Goal: Task Accomplishment & Management: Manage account settings

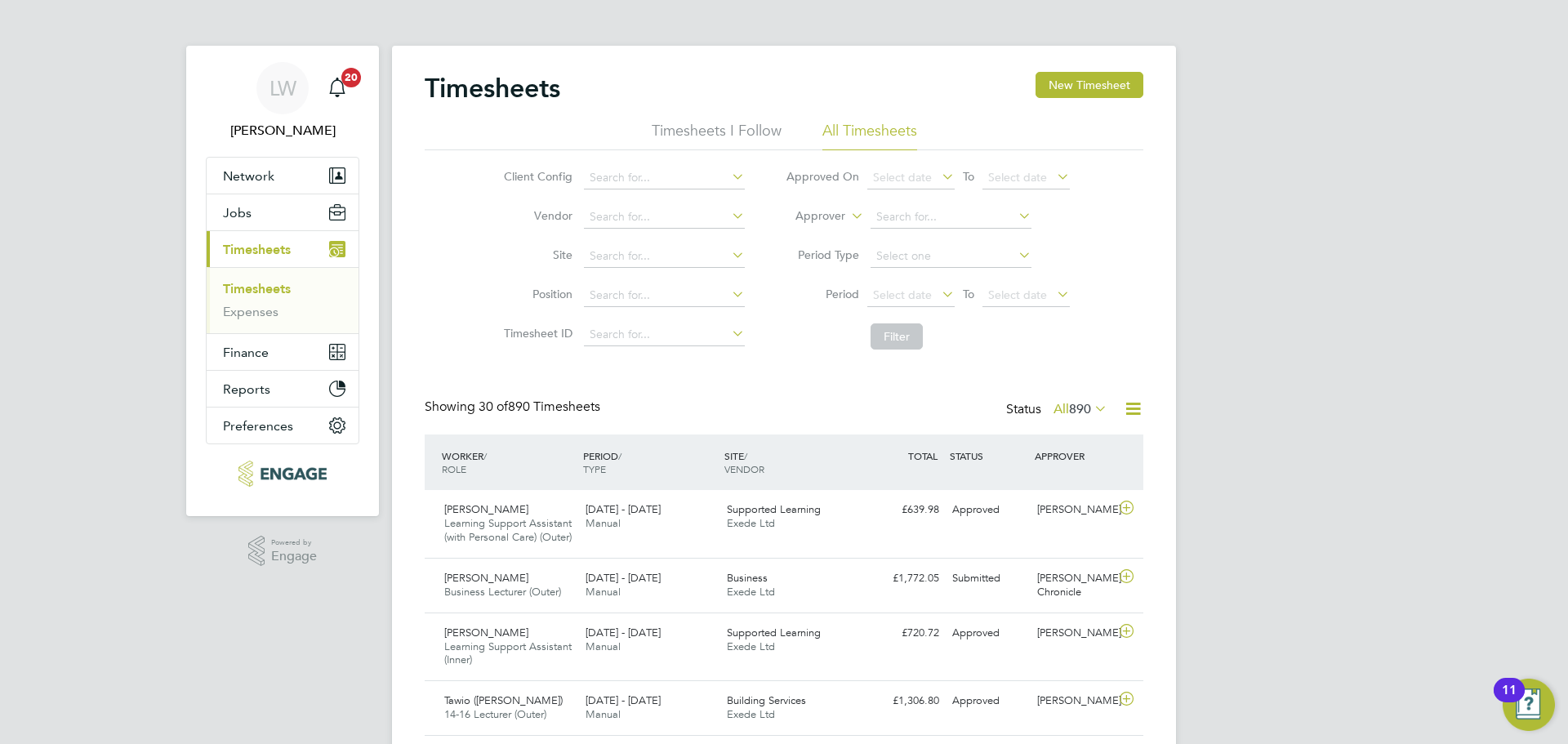
click at [1091, 414] on icon at bounding box center [1091, 407] width 0 height 22
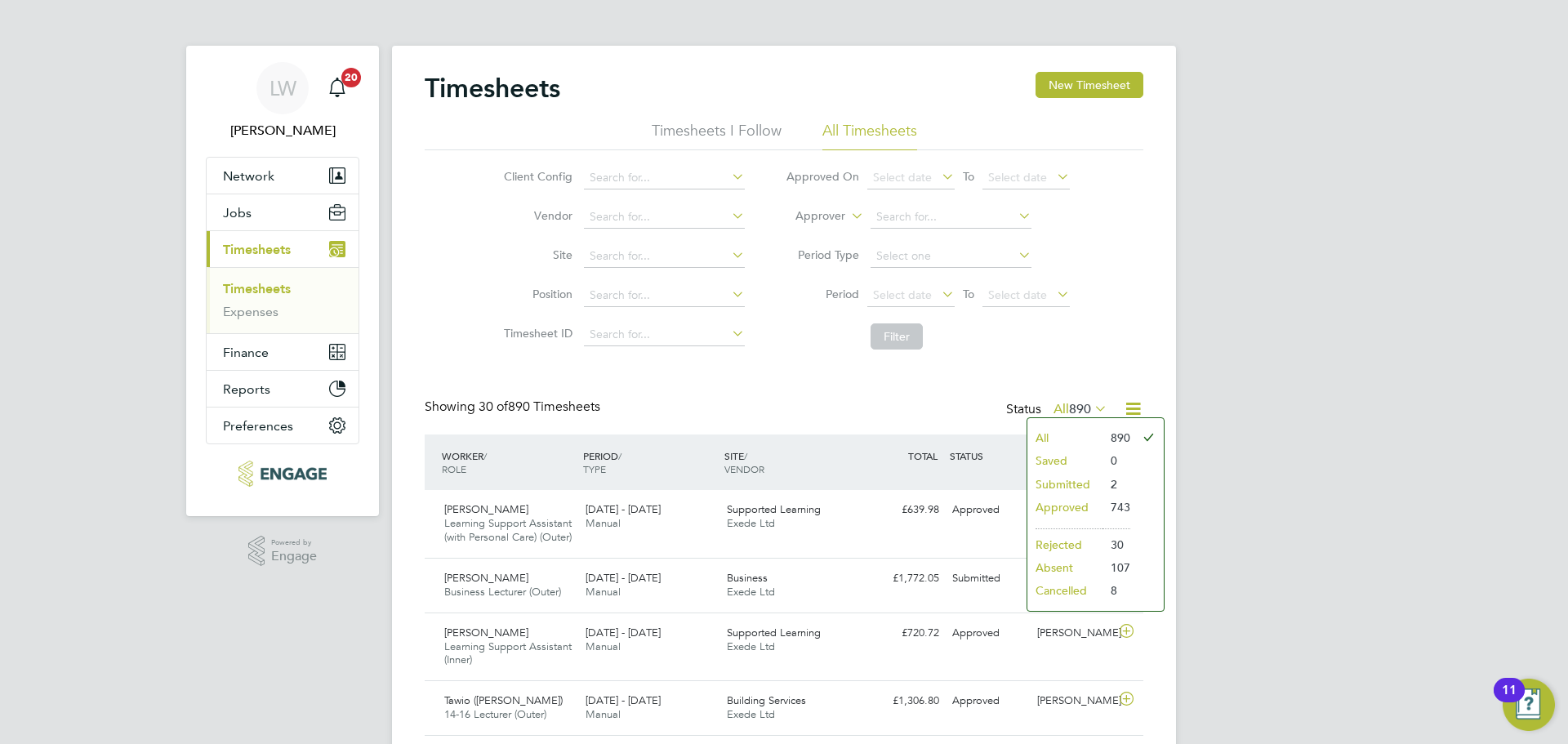
click at [1079, 482] on li "Submitted" at bounding box center [1065, 484] width 75 height 22
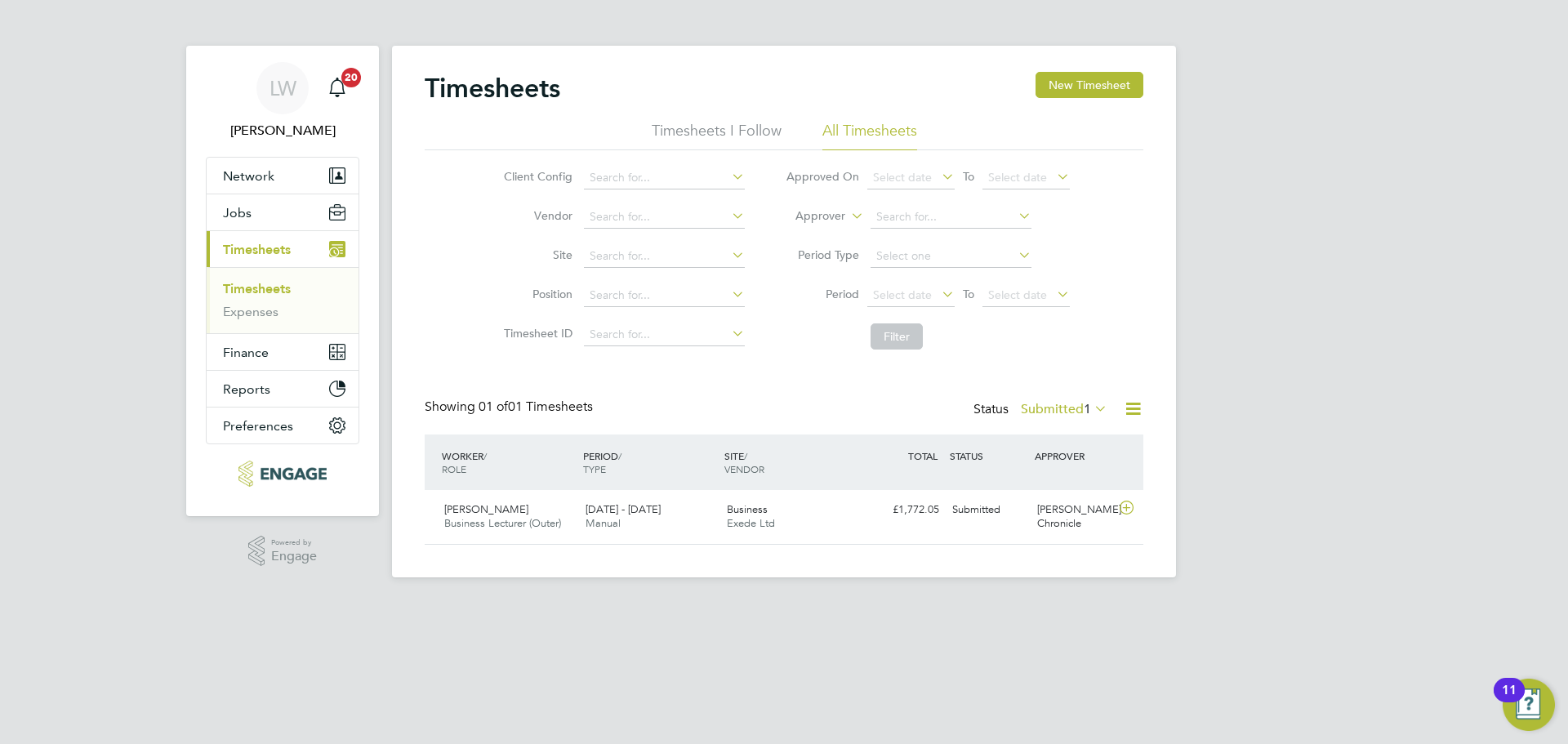
click at [1076, 414] on label "Submitted 1" at bounding box center [1064, 409] width 86 height 16
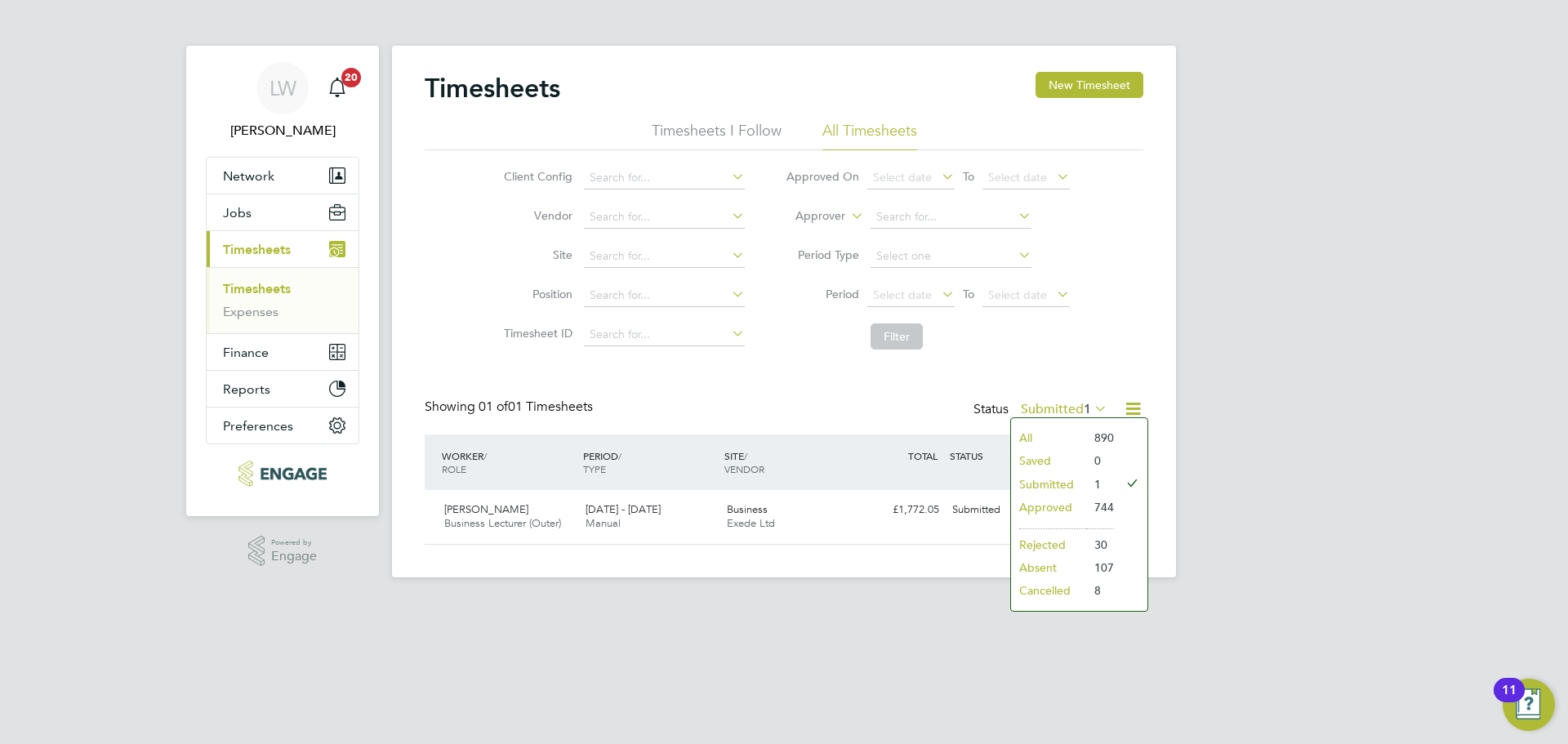
click at [1082, 486] on li "Submitted" at bounding box center [1049, 484] width 75 height 22
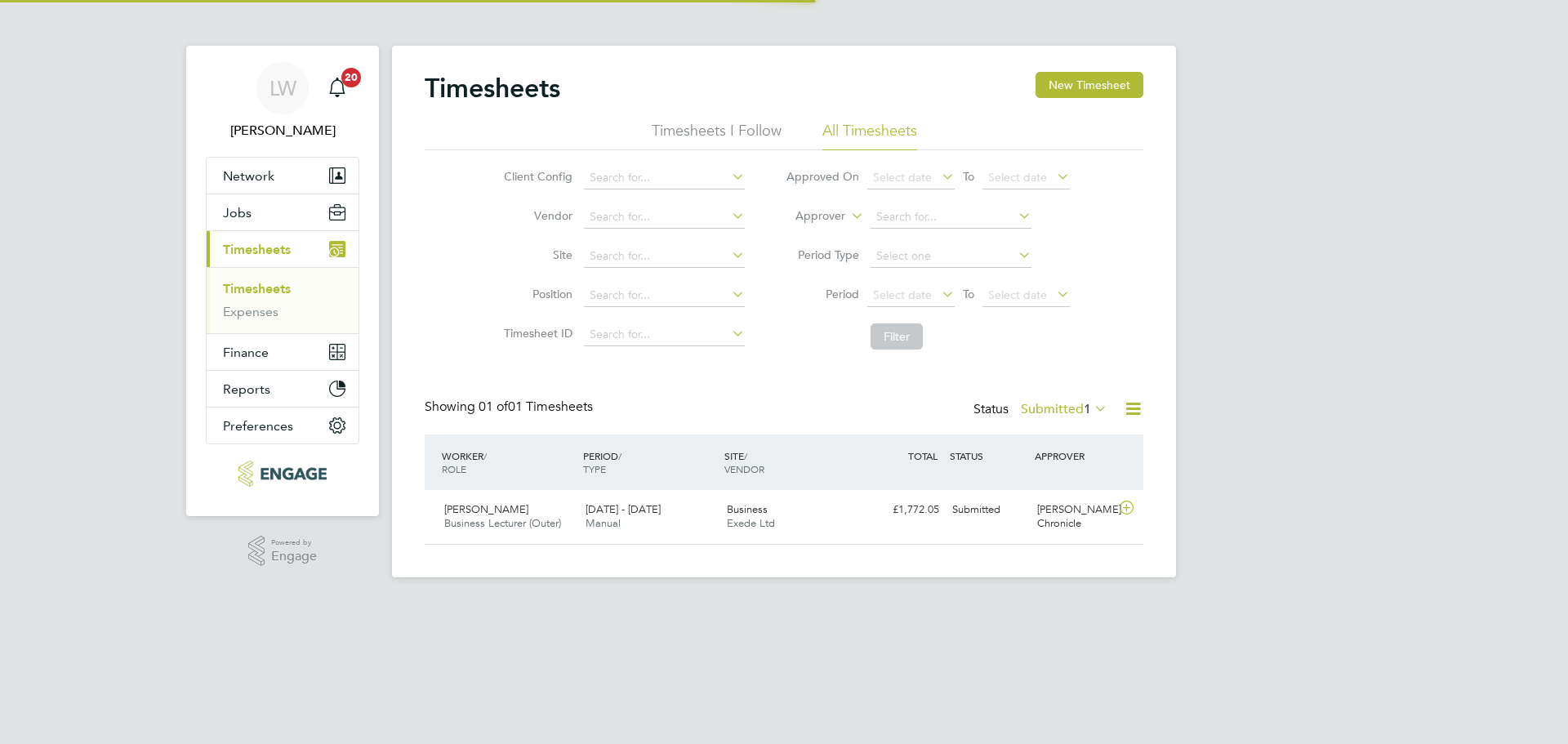
scroll to position [41, 142]
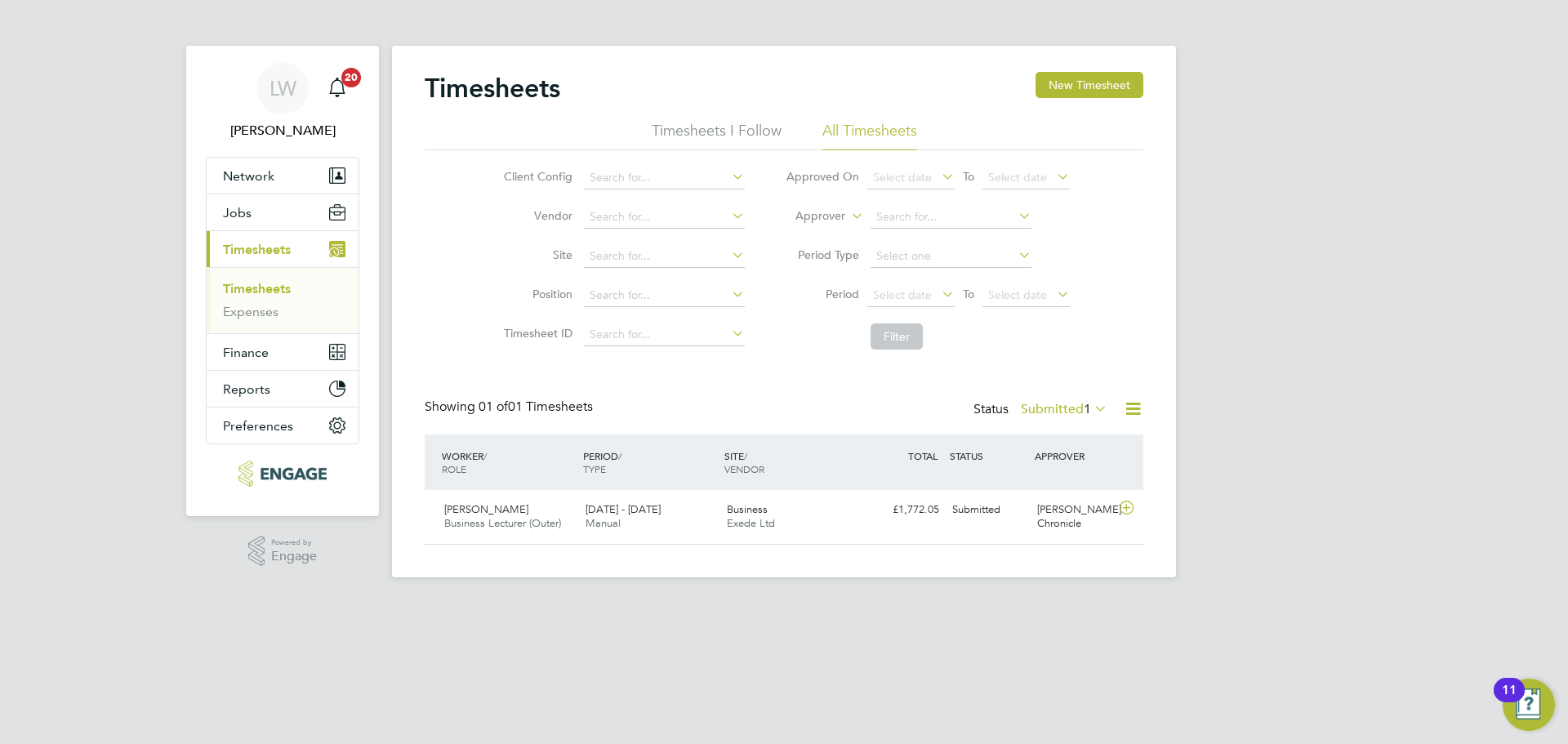
click at [1084, 409] on span "1" at bounding box center [1087, 409] width 7 height 16
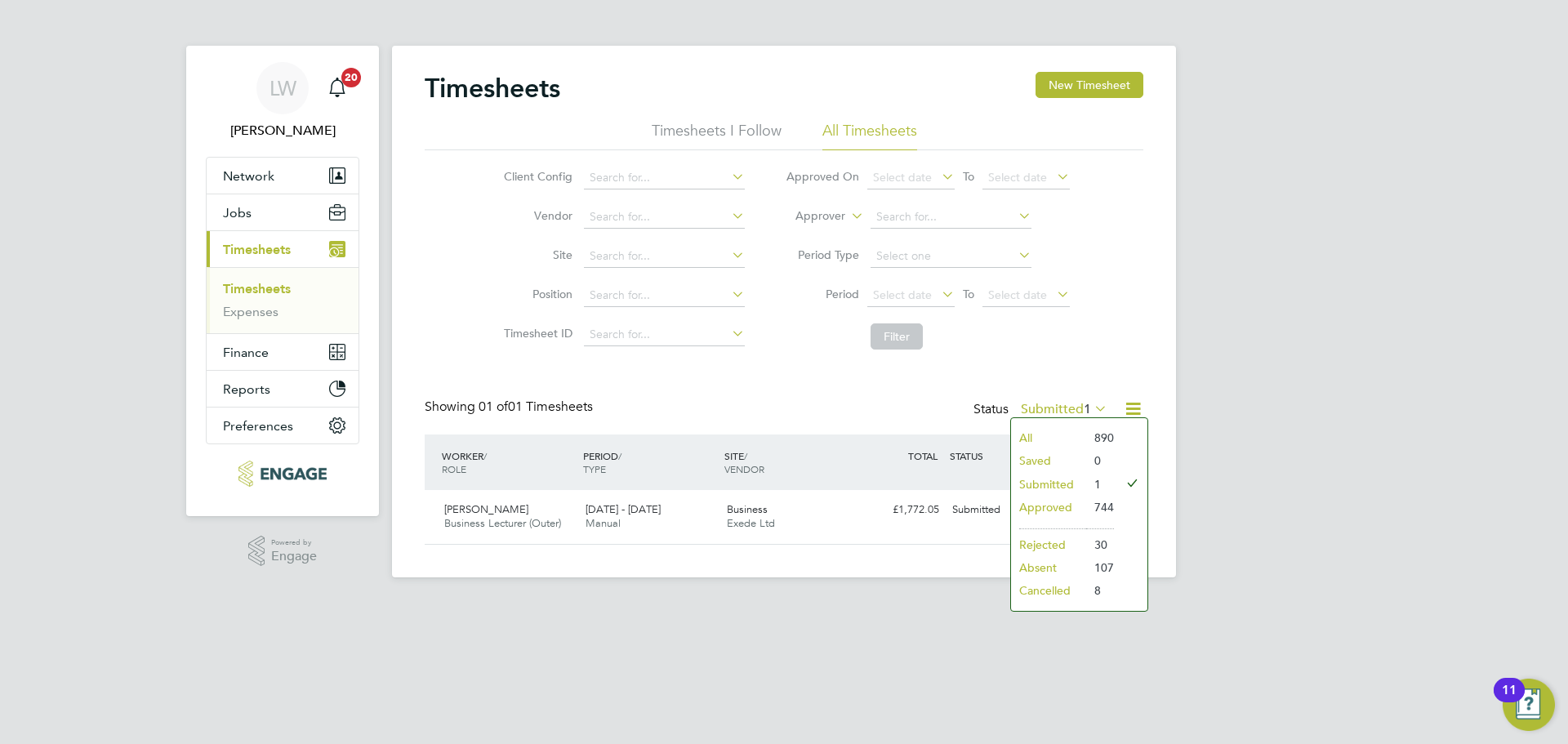
click at [1095, 338] on div "Client Config Vendor Site Position Timesheet ID Approved On Select date To Sele…" at bounding box center [783, 253] width 719 height 207
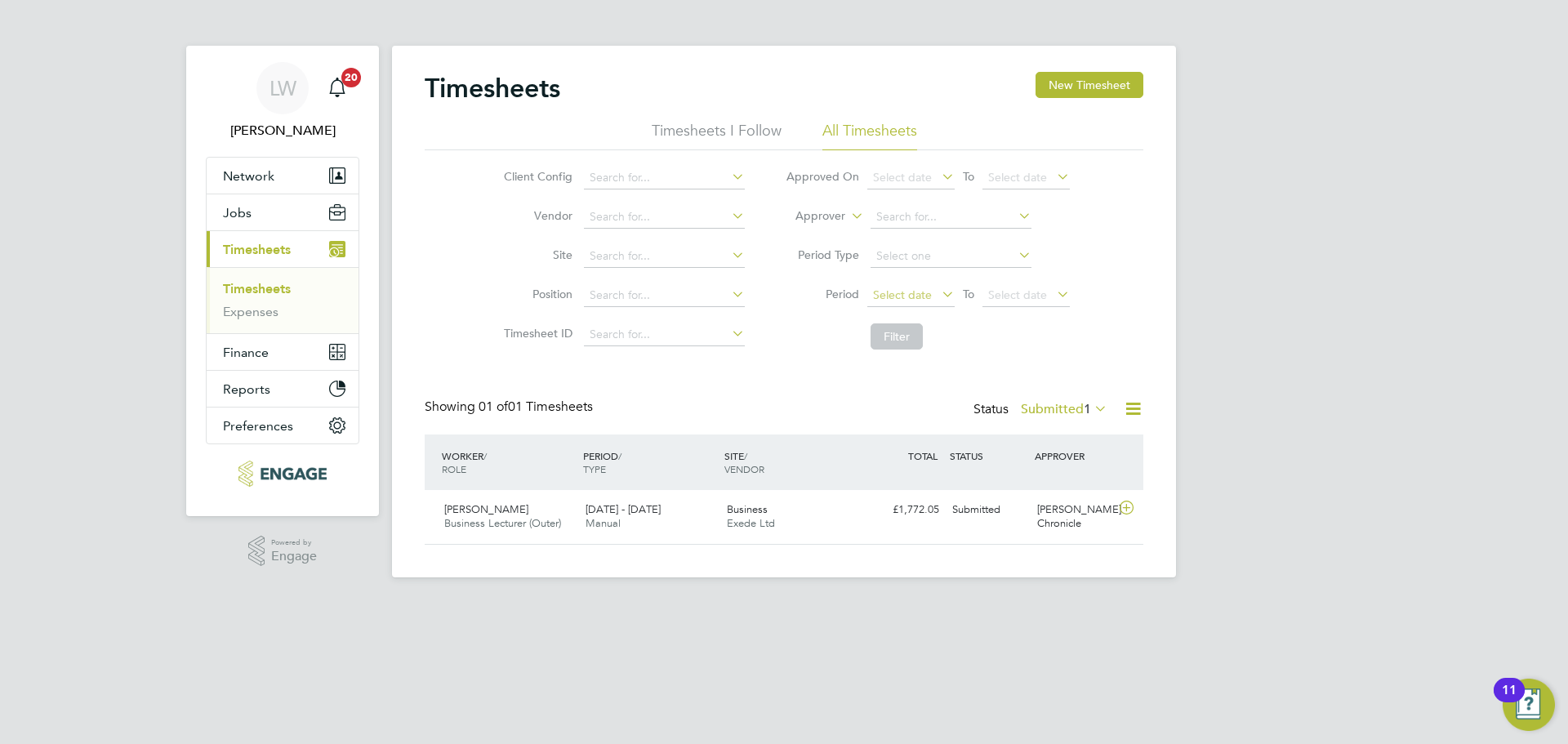
click at [926, 296] on span "Select date" at bounding box center [902, 294] width 59 height 14
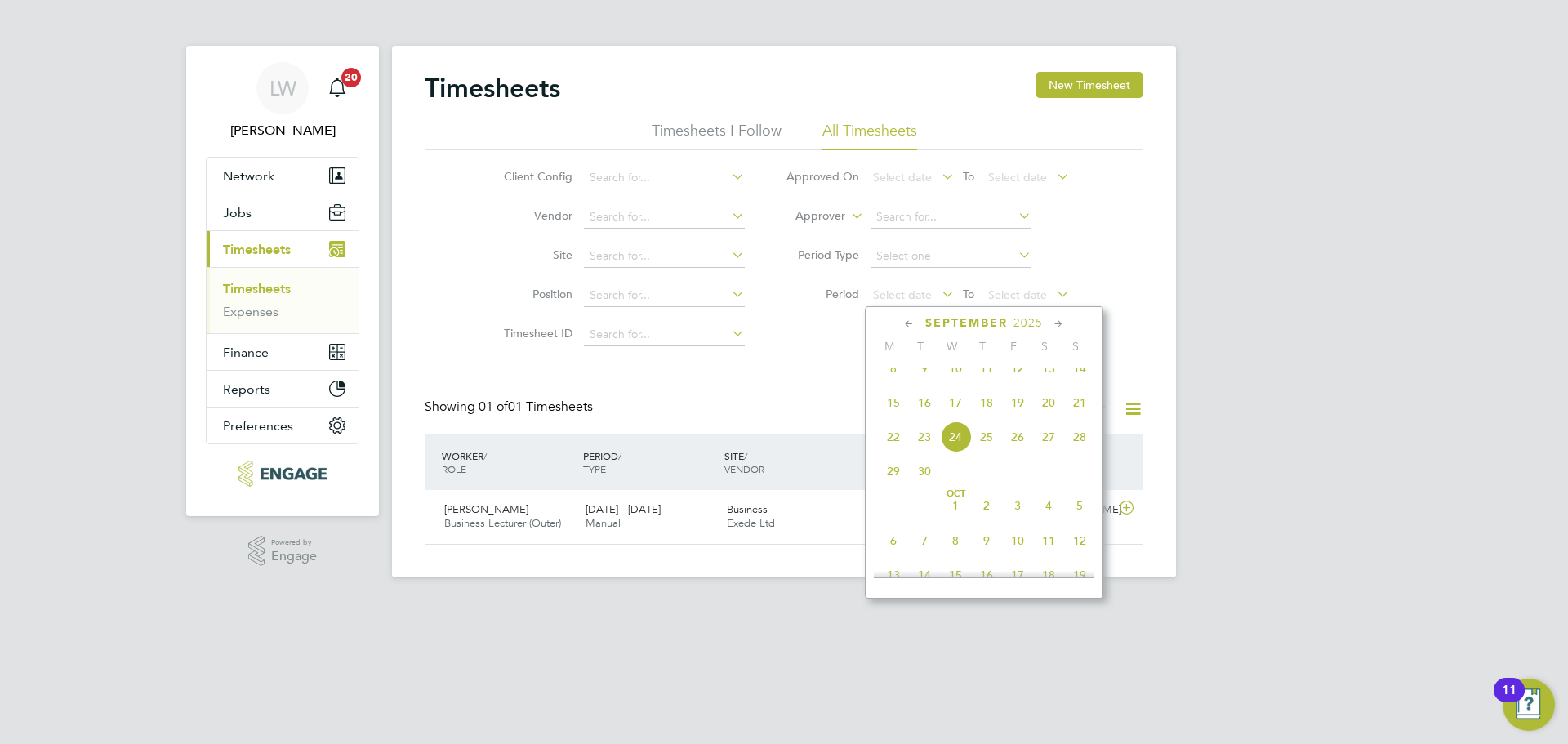
drag, startPoint x: 897, startPoint y: 418, endPoint x: 1054, endPoint y: 428, distance: 157.3
click at [904, 418] on span "15" at bounding box center [893, 402] width 31 height 31
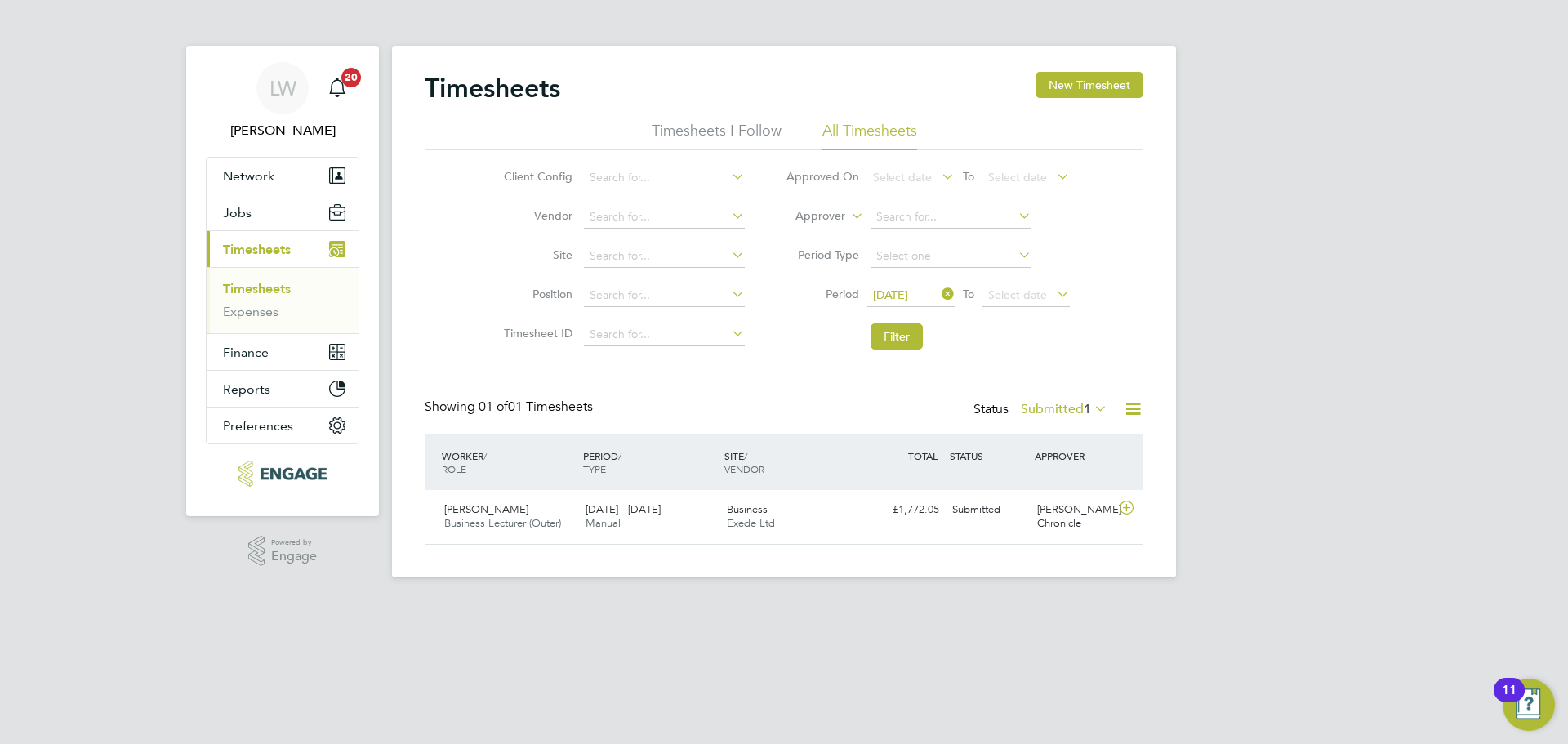
drag, startPoint x: 1004, startPoint y: 299, endPoint x: 1066, endPoint y: 356, distance: 84.2
click at [1004, 298] on span "Select date" at bounding box center [1017, 294] width 59 height 14
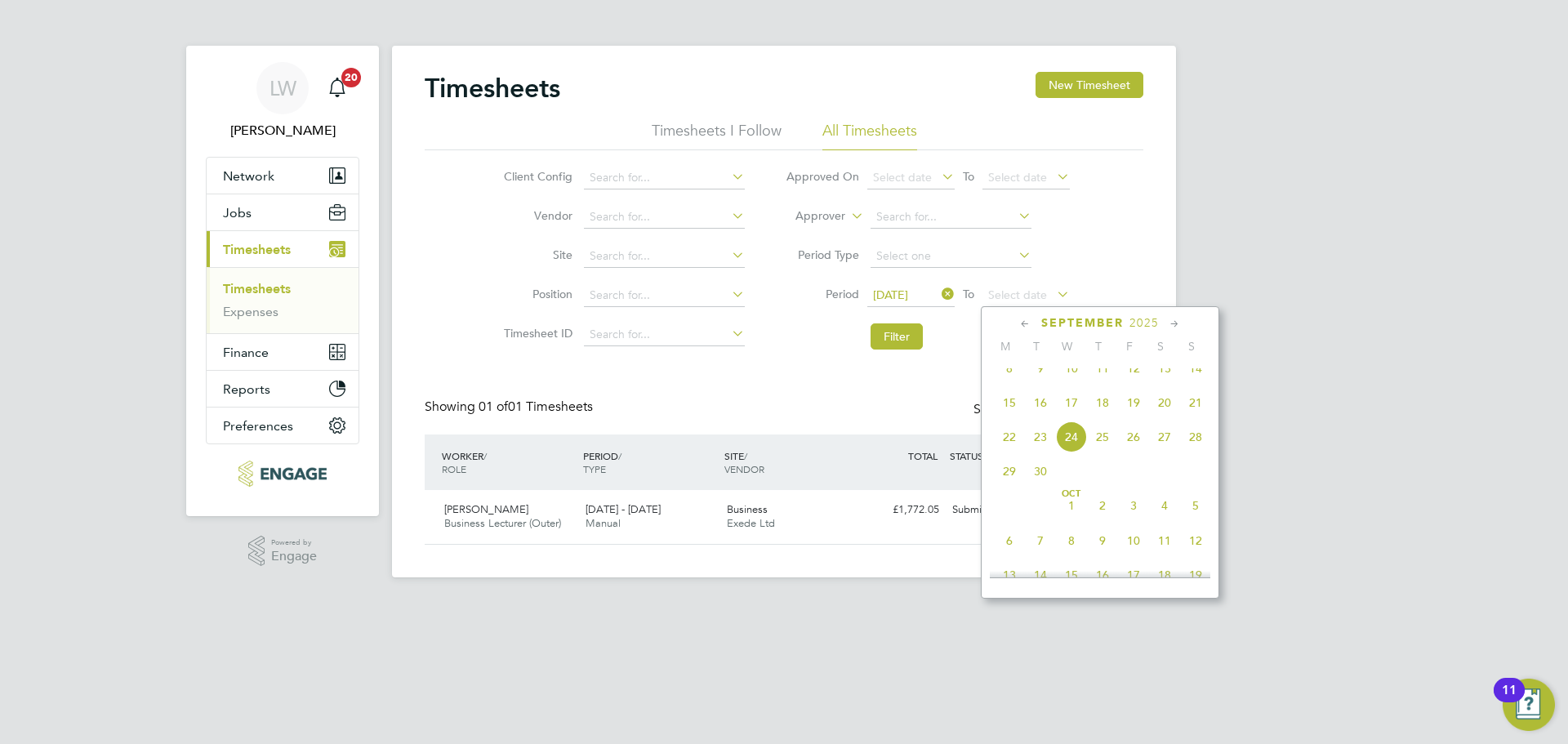
click at [1191, 418] on span "21" at bounding box center [1195, 402] width 31 height 31
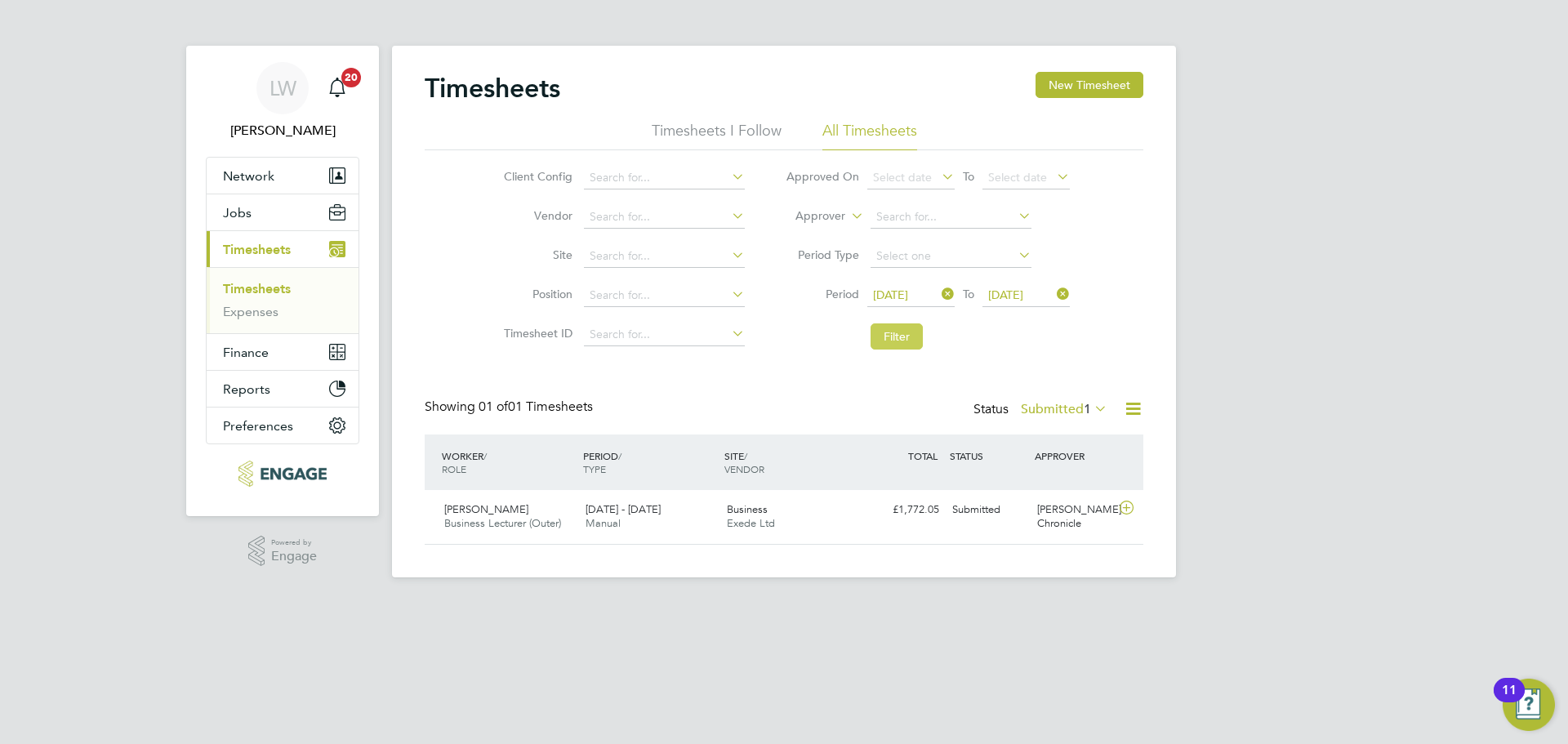
drag, startPoint x: 913, startPoint y: 341, endPoint x: 1009, endPoint y: 374, distance: 101.5
click at [915, 340] on button "Filter" at bounding box center [896, 336] width 52 height 26
drag, startPoint x: 887, startPoint y: 341, endPoint x: 946, endPoint y: 356, distance: 60.9
click at [887, 341] on button "Filter" at bounding box center [896, 336] width 52 height 26
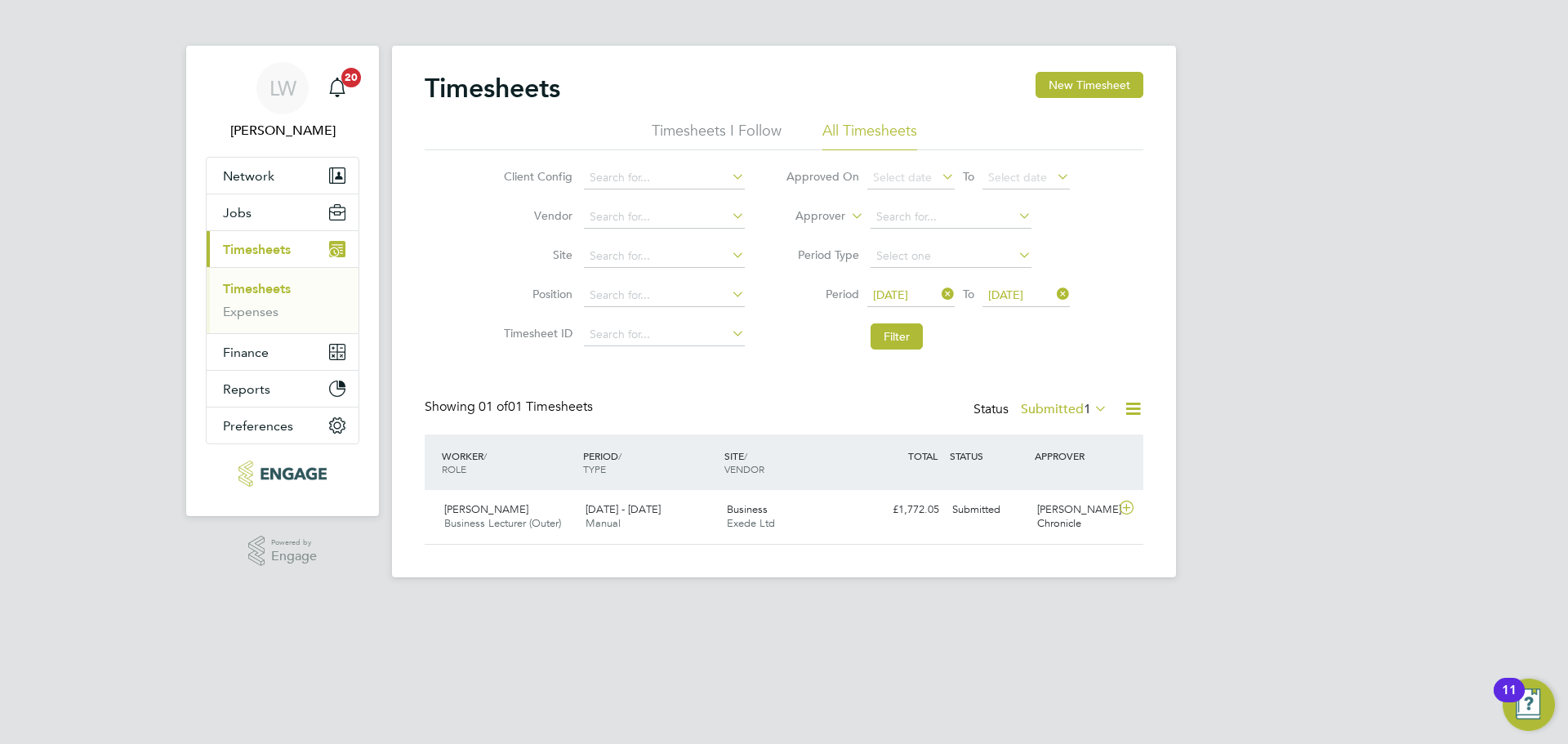
click at [1117, 408] on div at bounding box center [1127, 408] width 32 height 21
click at [1091, 410] on icon at bounding box center [1091, 407] width 0 height 22
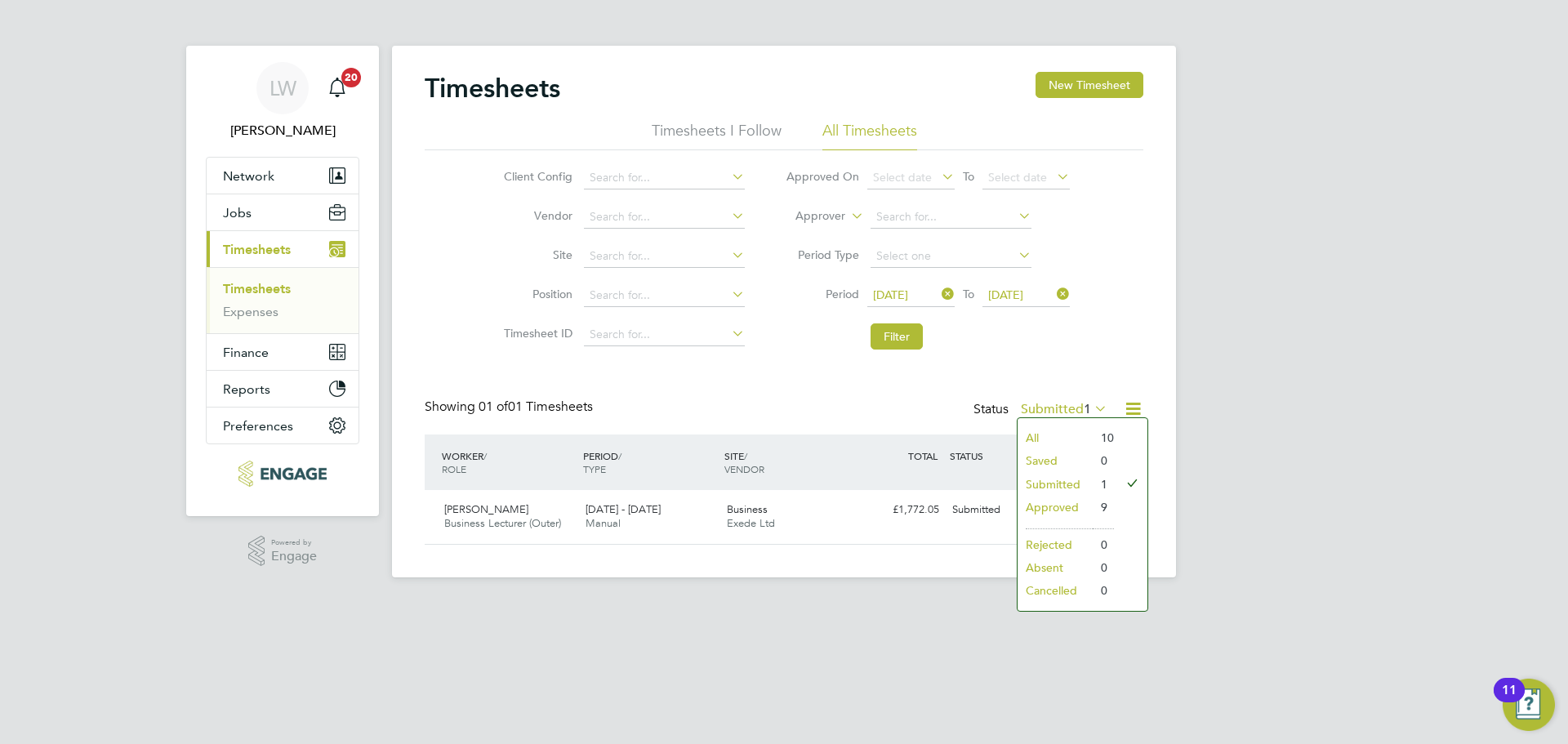
click at [1050, 430] on li "All" at bounding box center [1055, 437] width 75 height 22
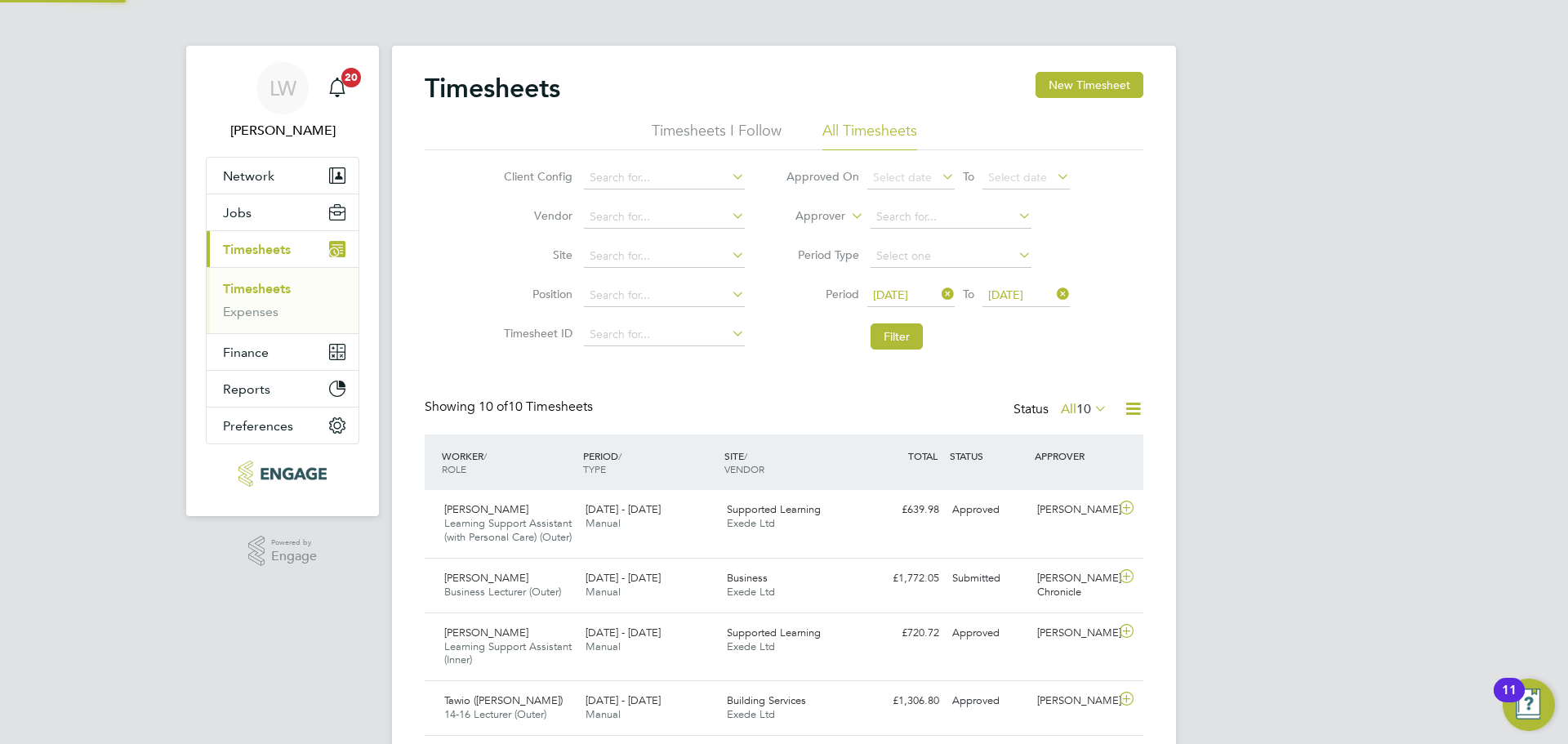
scroll to position [0, 0]
click at [1091, 411] on icon at bounding box center [1091, 407] width 0 height 22
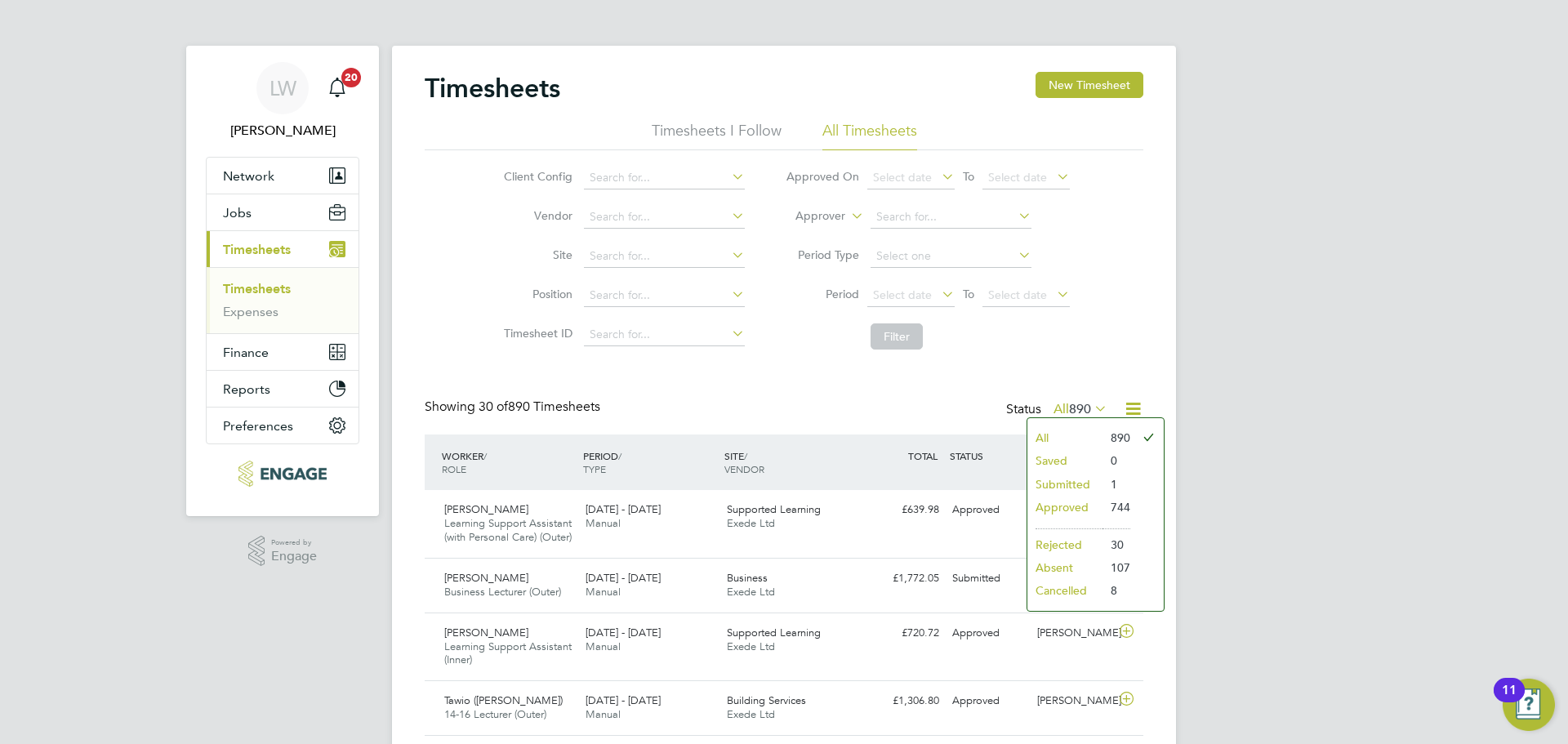
click at [1092, 488] on li "Submitted" at bounding box center [1065, 484] width 75 height 22
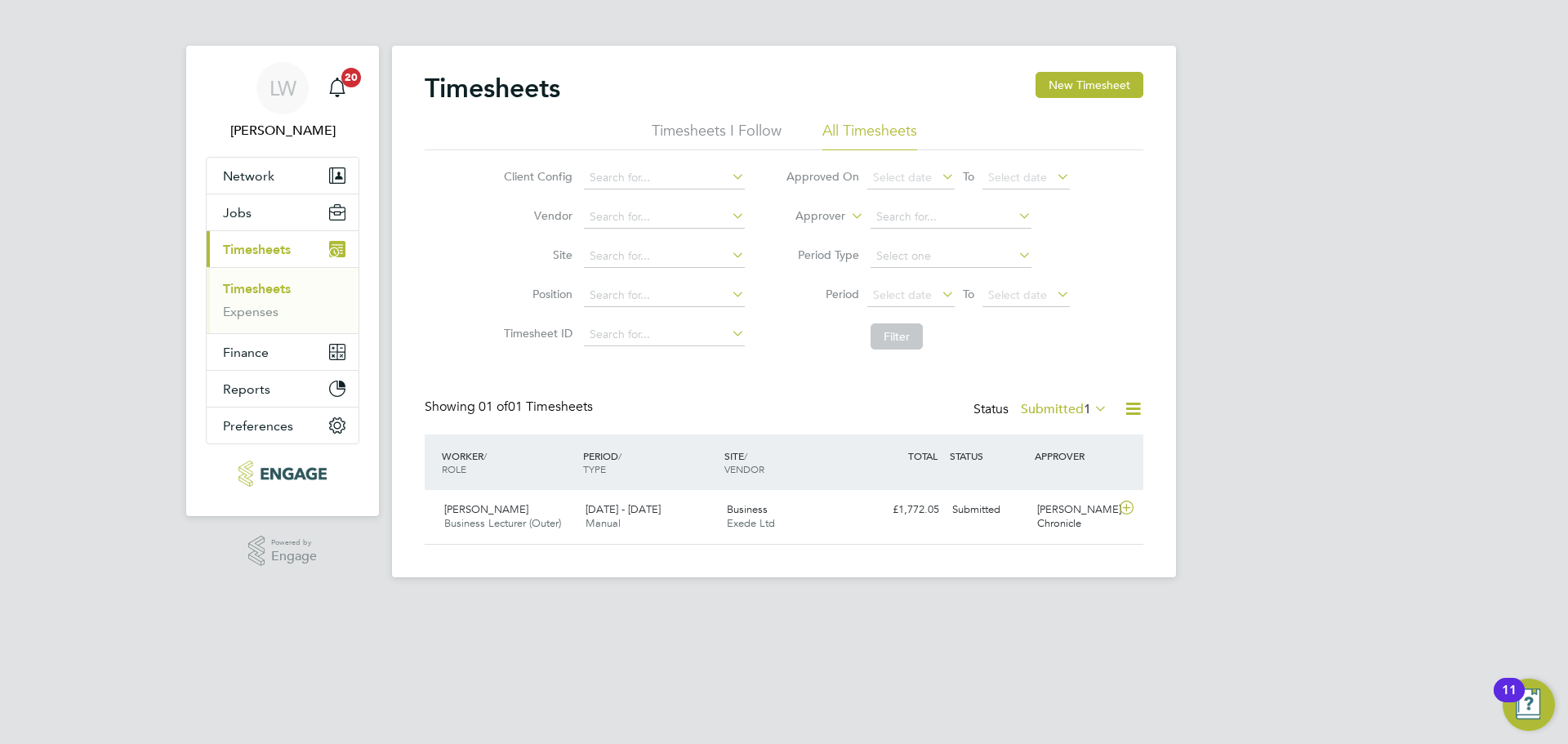
click at [1091, 407] on icon at bounding box center [1091, 407] width 0 height 22
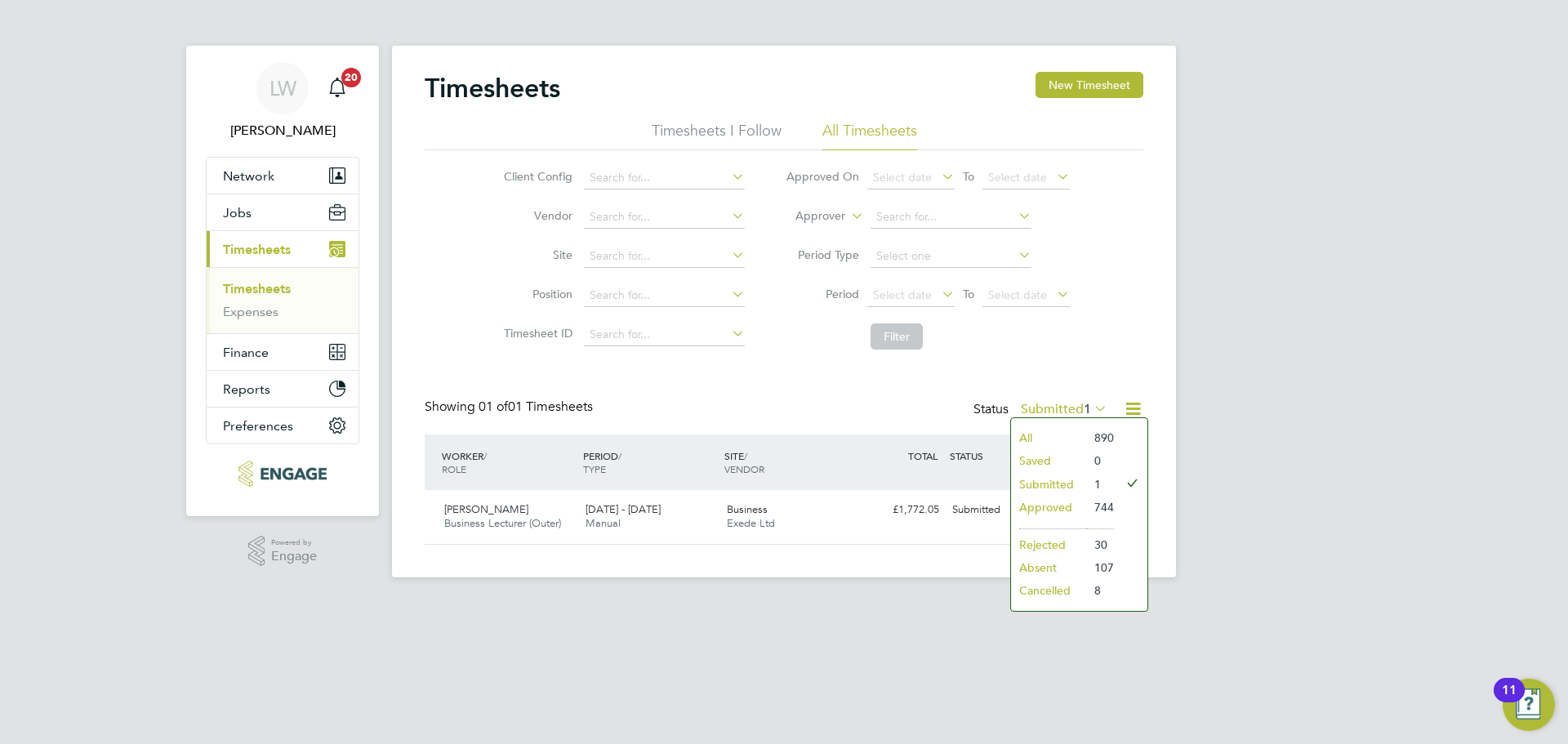
click at [1050, 435] on li "All" at bounding box center [1049, 437] width 75 height 22
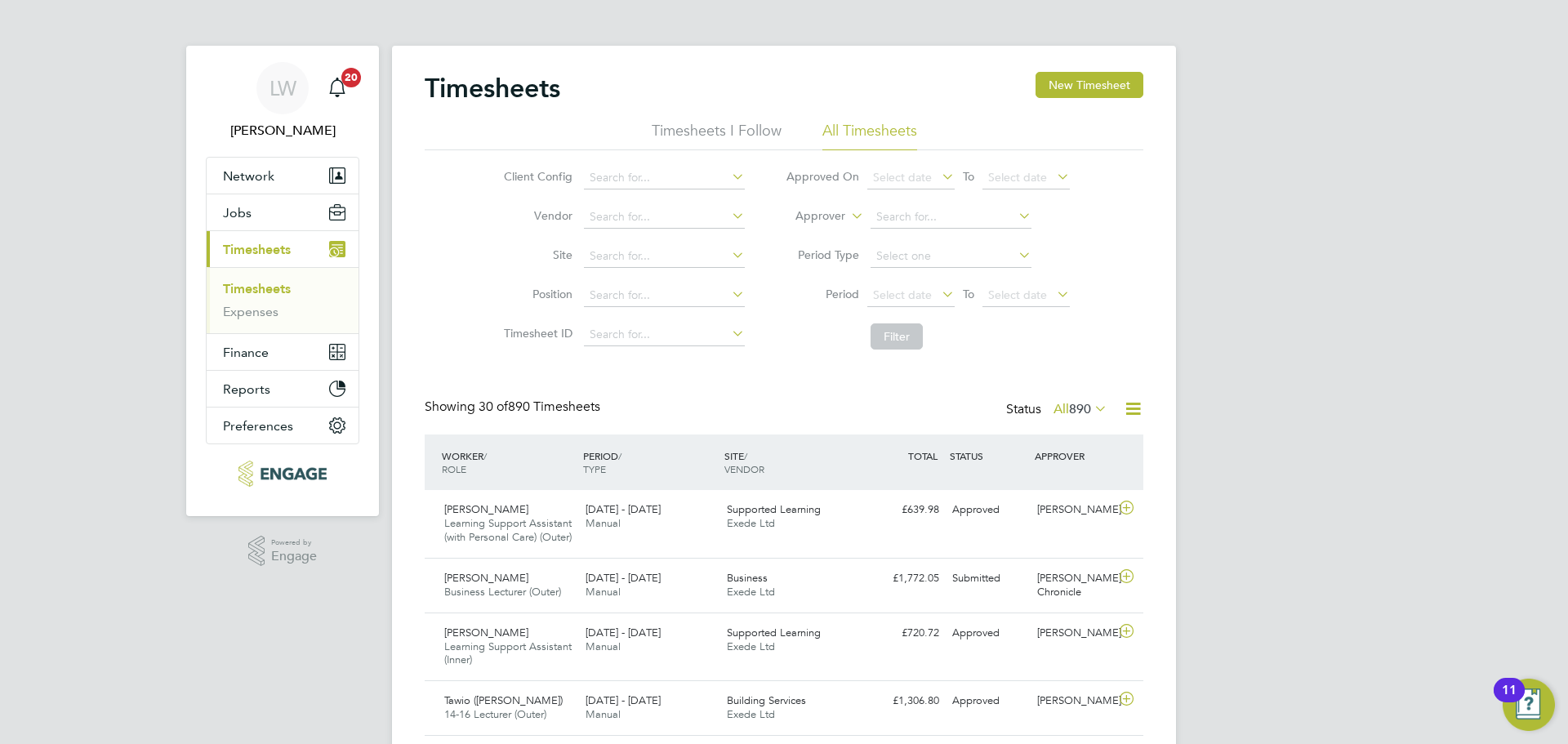
scroll to position [55, 142]
click at [877, 286] on span "Select date" at bounding box center [910, 296] width 87 height 22
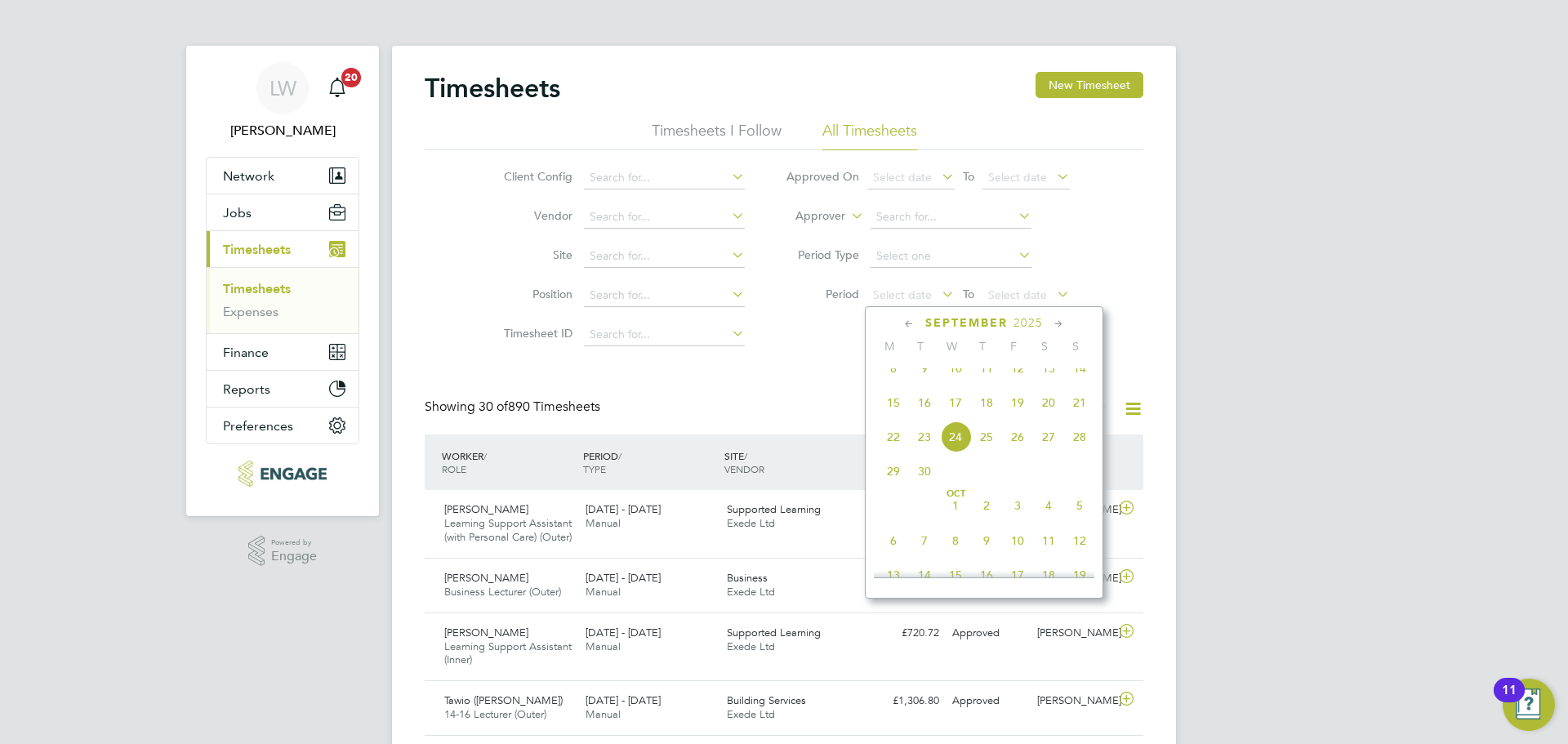
drag, startPoint x: 893, startPoint y: 388, endPoint x: 945, endPoint y: 413, distance: 57.7
click at [894, 384] on span "8" at bounding box center [893, 368] width 31 height 31
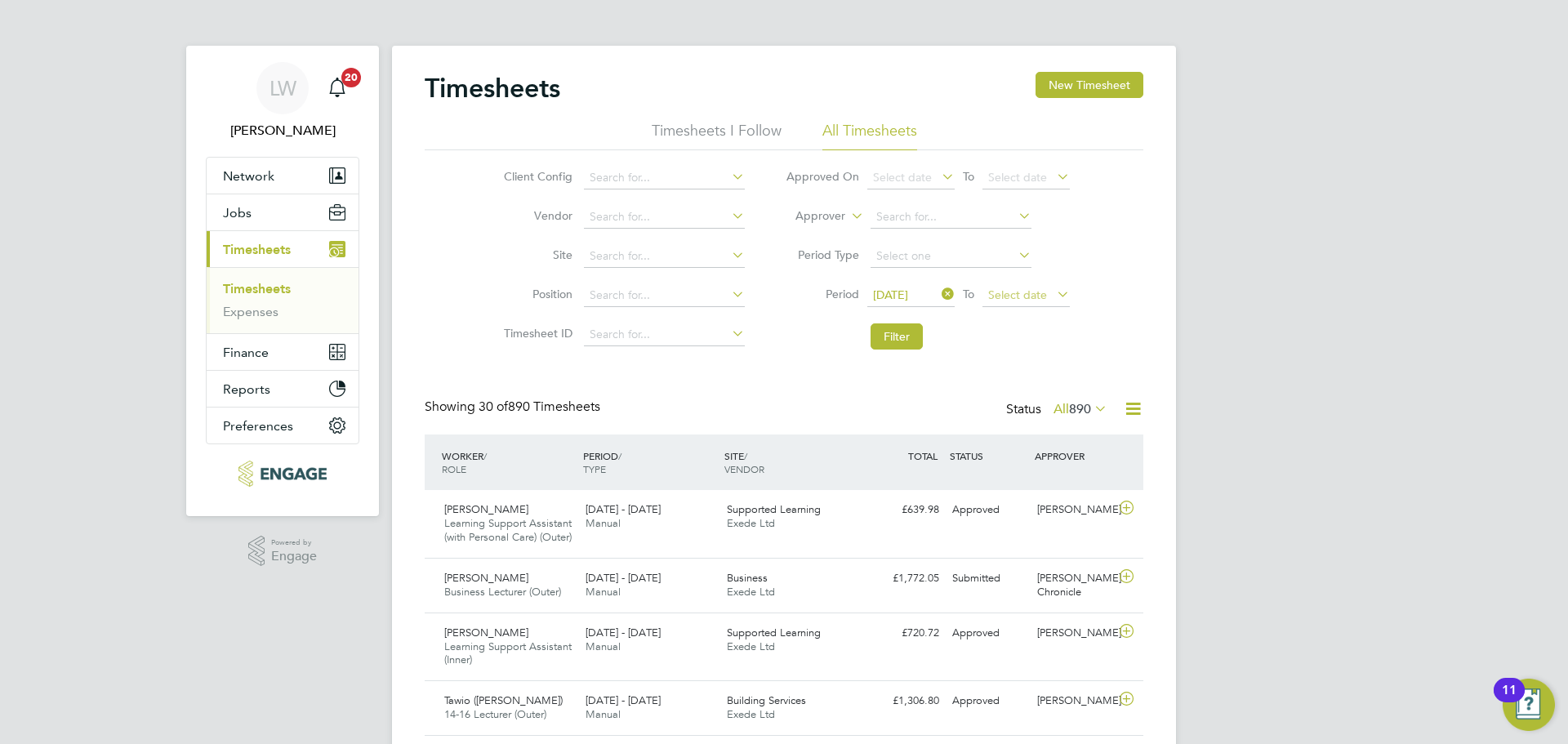
click at [1023, 299] on span "Select date" at bounding box center [1017, 294] width 59 height 14
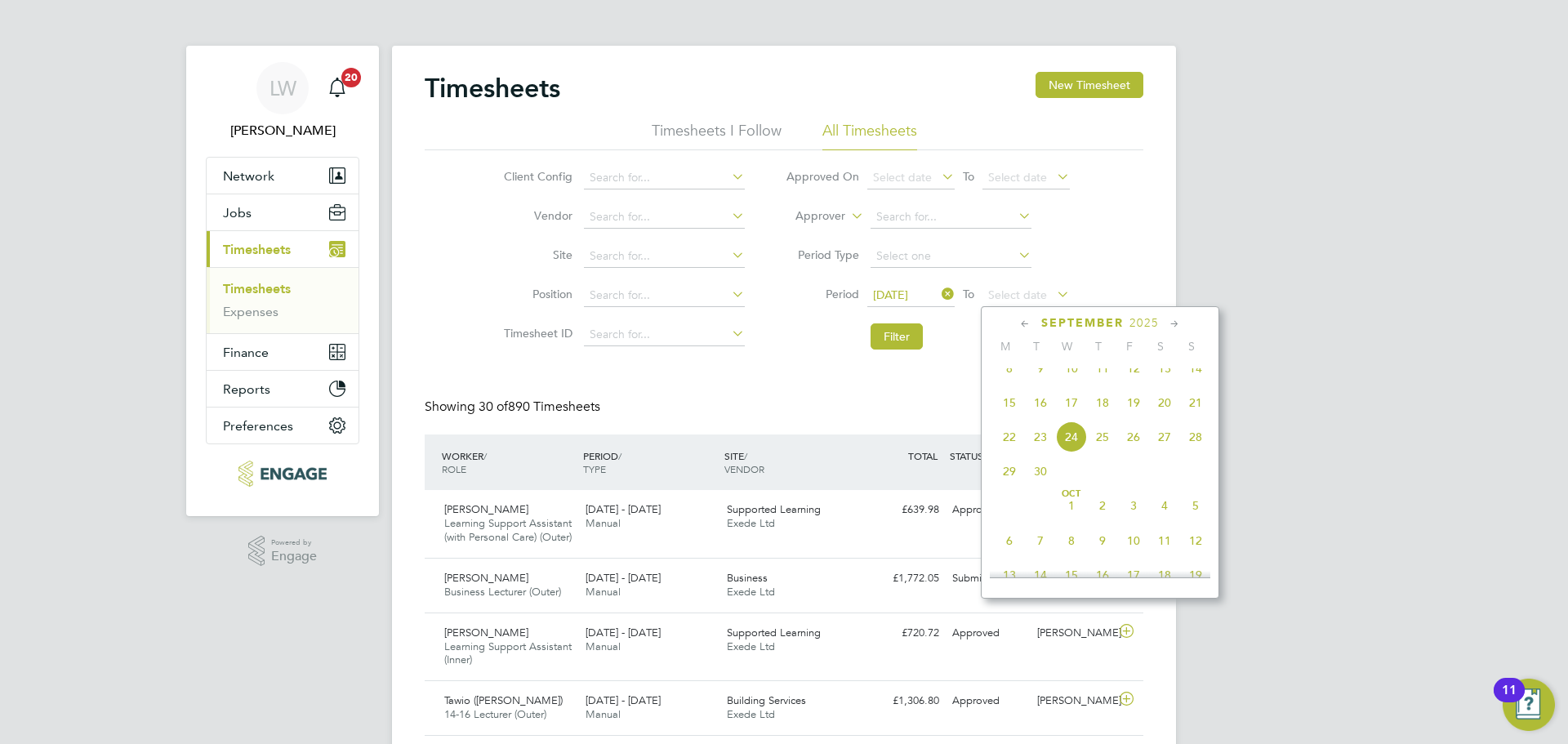
click at [1198, 380] on span "14" at bounding box center [1195, 368] width 31 height 31
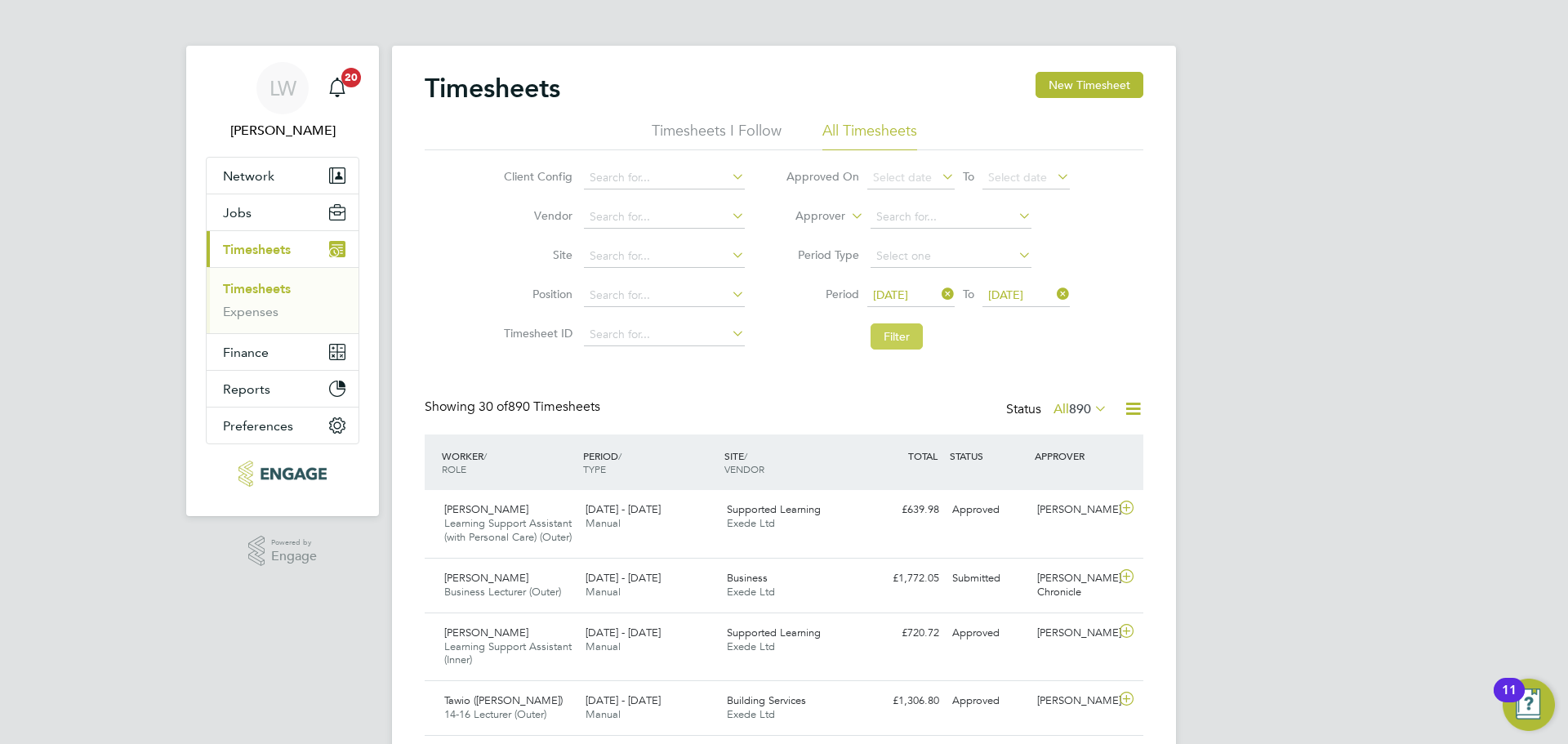
click at [896, 340] on button "Filter" at bounding box center [896, 336] width 52 height 26
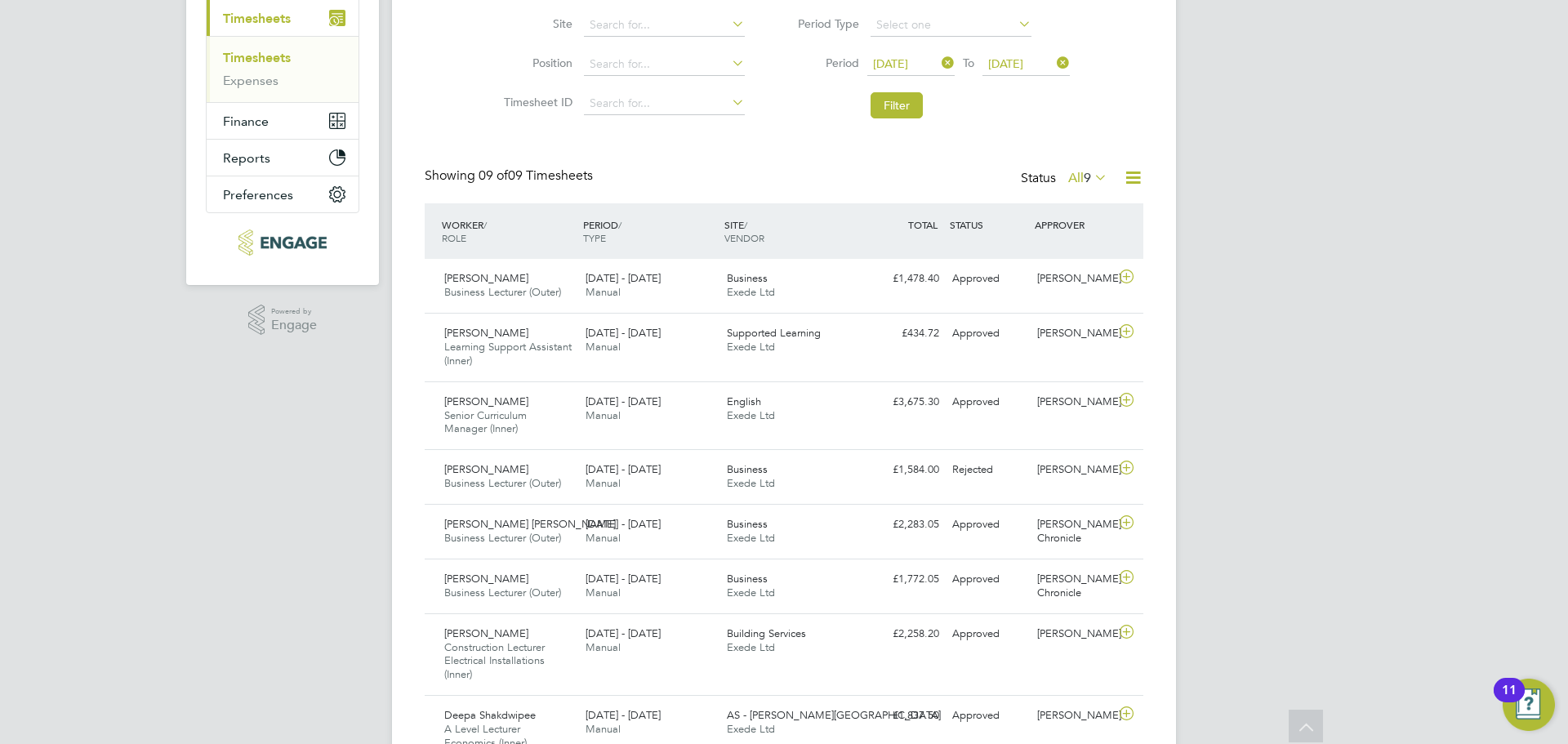
scroll to position [229, 0]
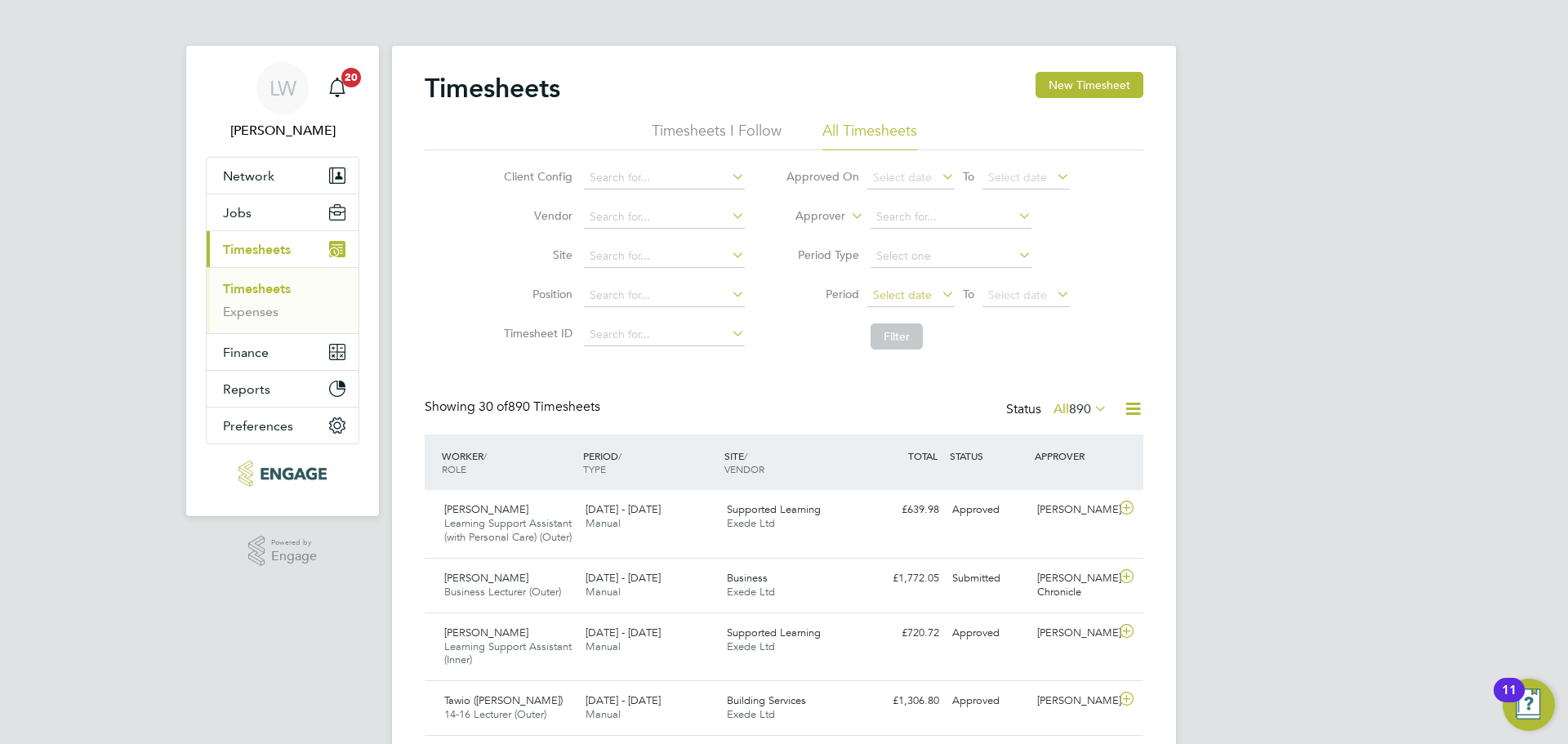
click at [919, 295] on span "Select date" at bounding box center [902, 294] width 59 height 14
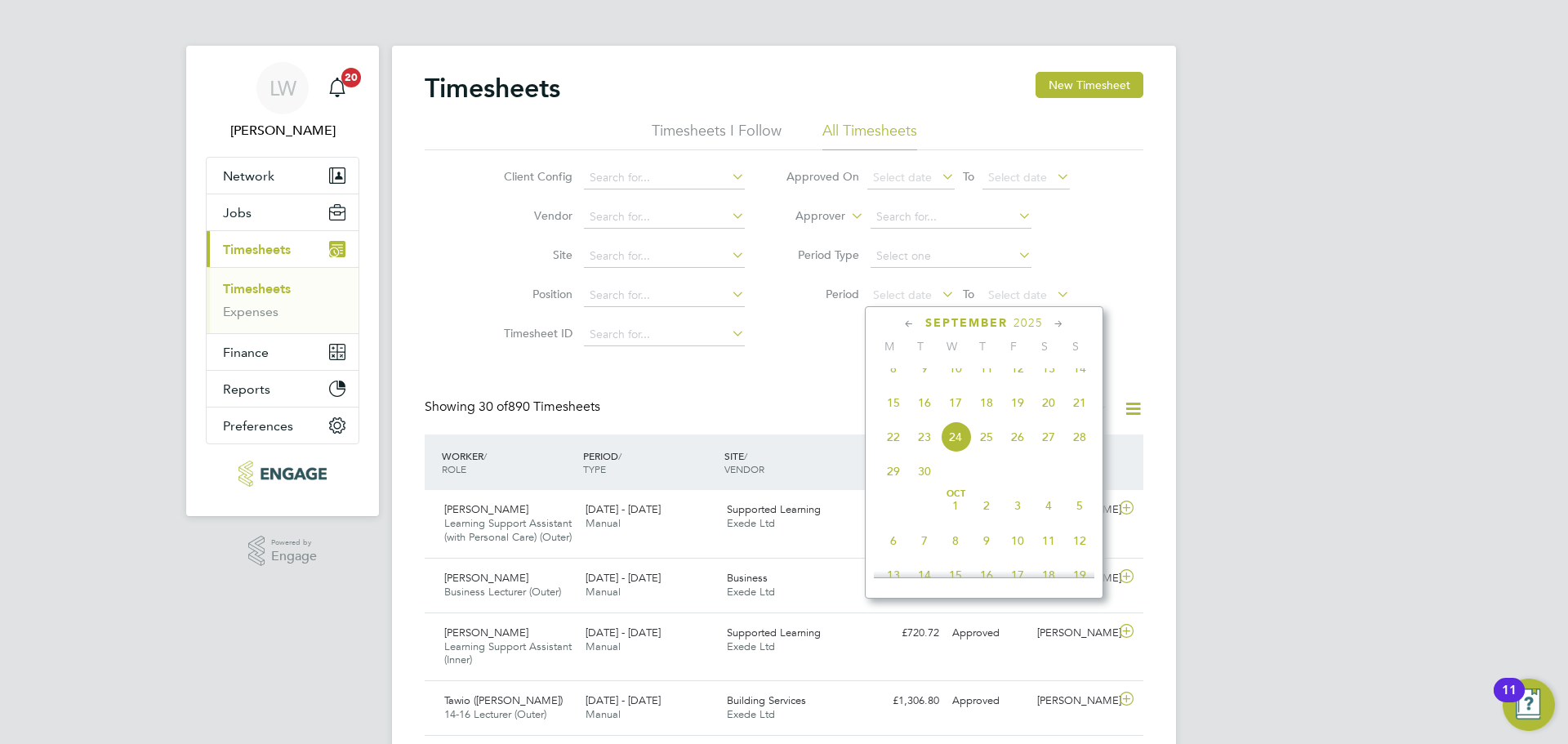
drag, startPoint x: 898, startPoint y: 423, endPoint x: 1020, endPoint y: 434, distance: 122.5
click at [898, 418] on span "15" at bounding box center [893, 402] width 31 height 31
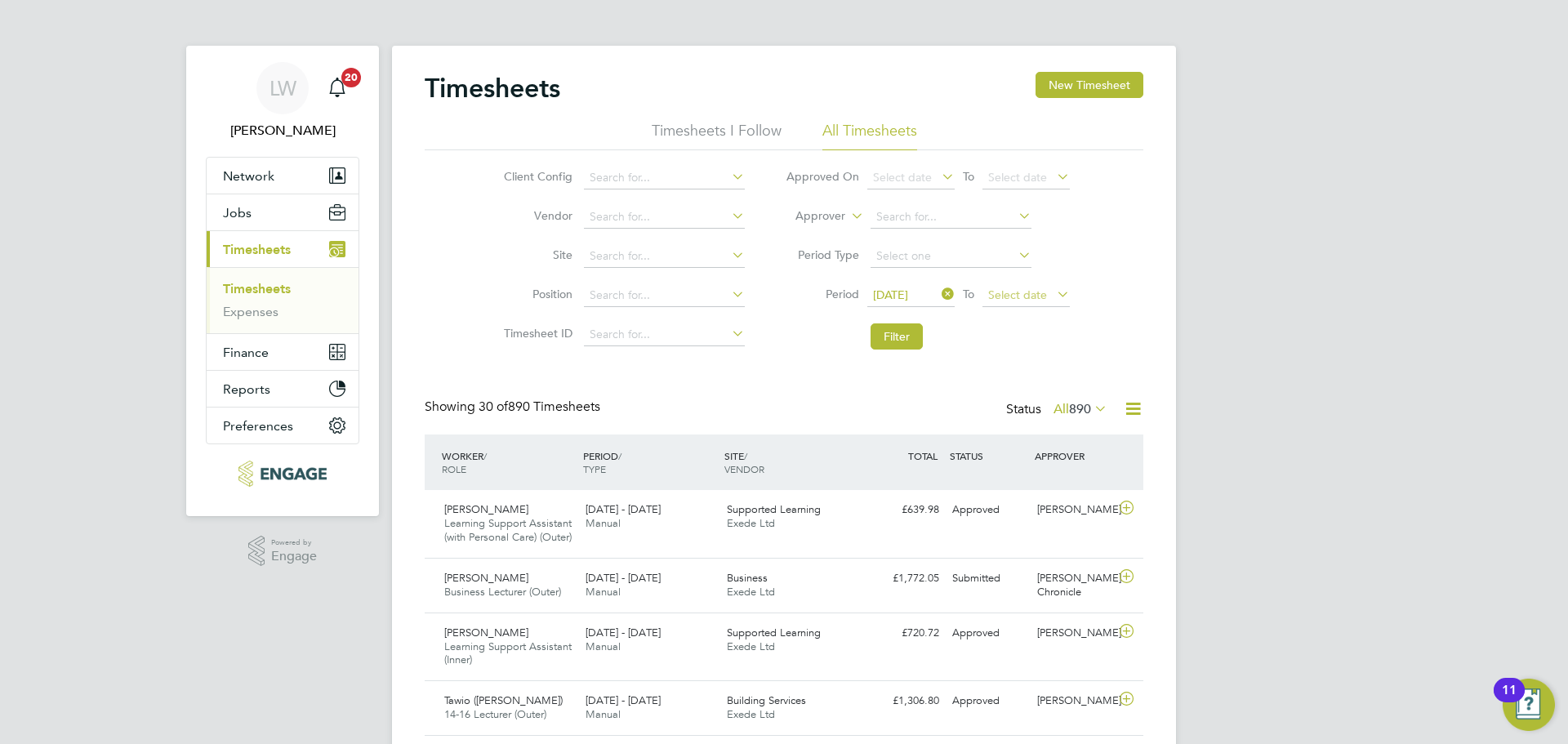
click at [1041, 304] on span "Select date" at bounding box center [1025, 296] width 87 height 22
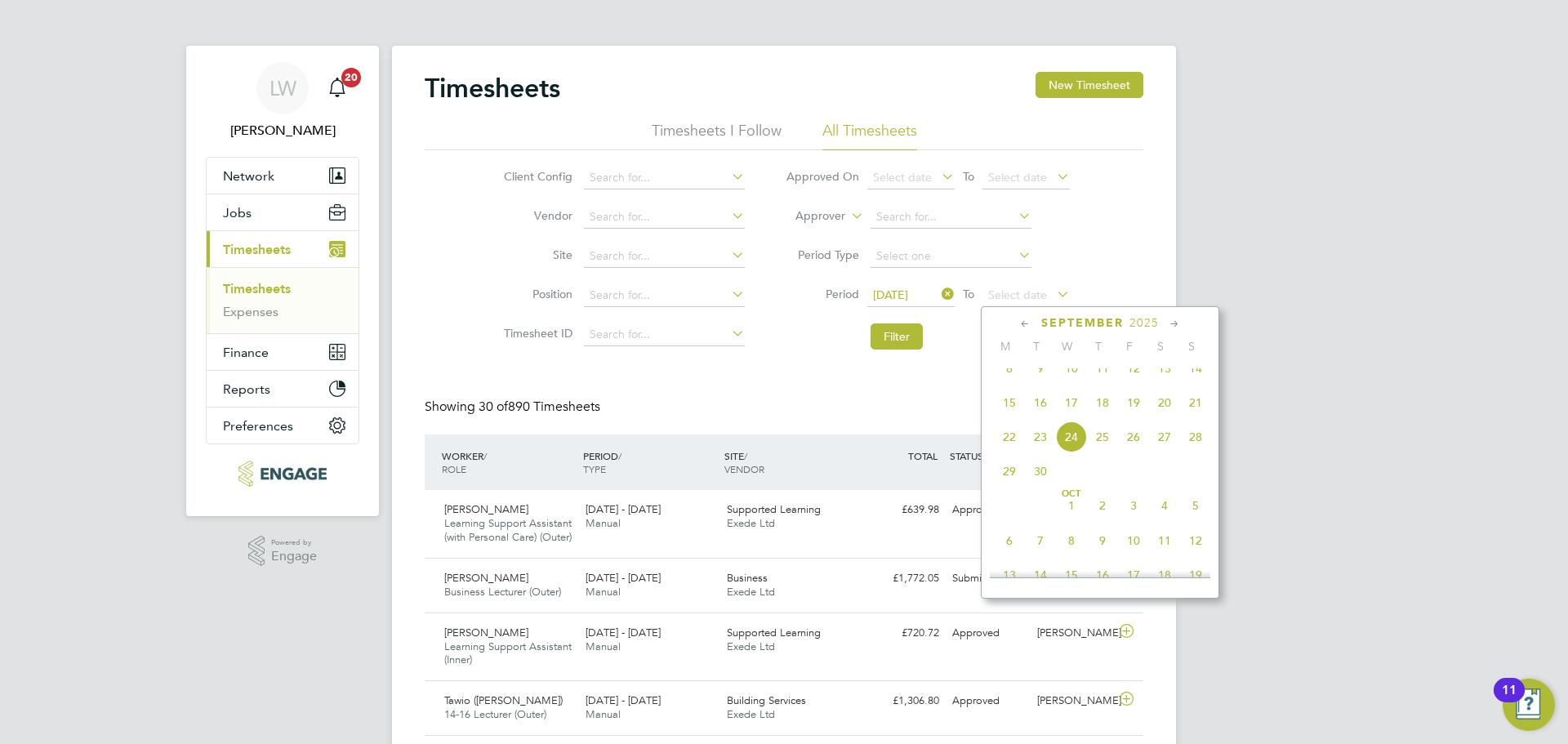
click at [1193, 408] on span "21" at bounding box center [1195, 402] width 31 height 31
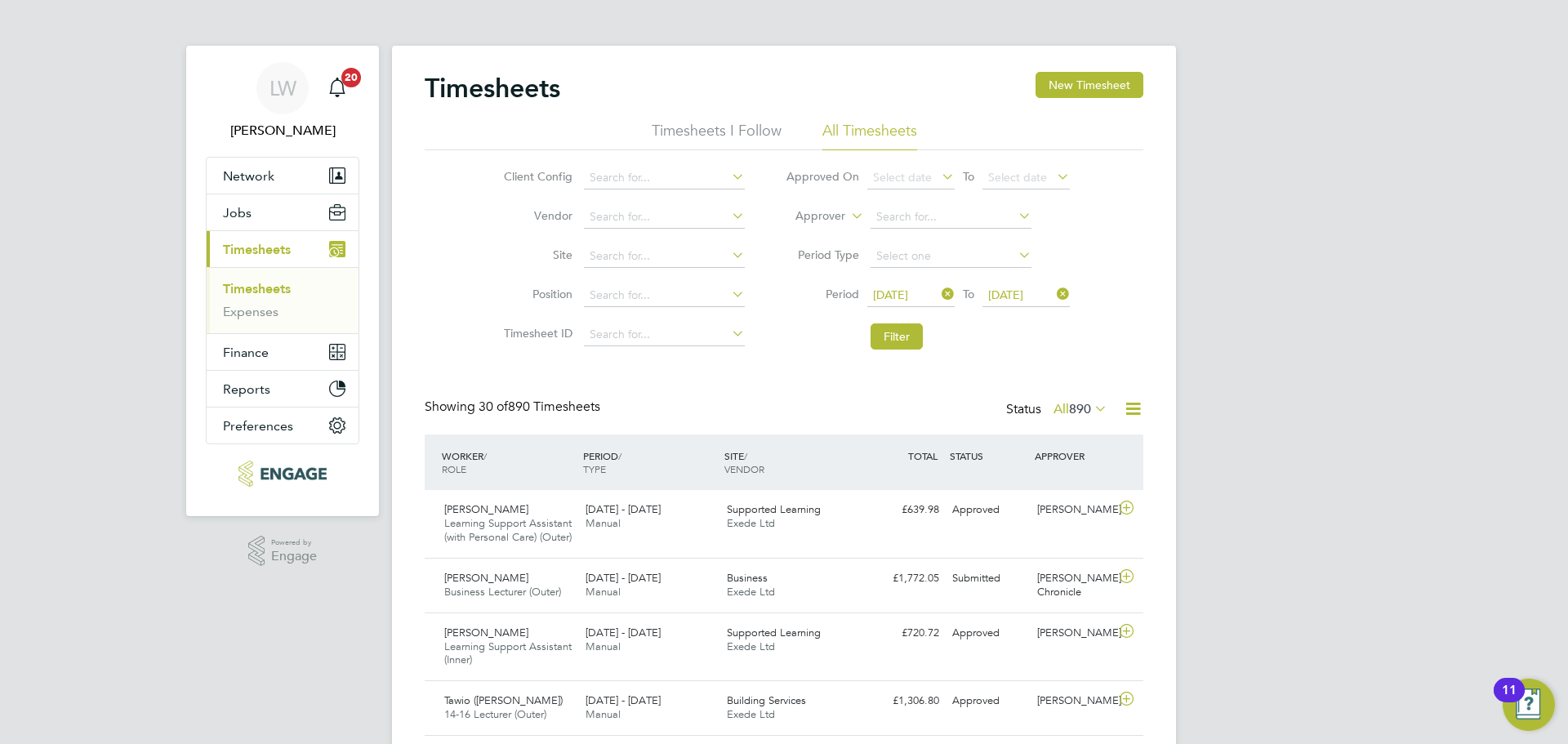
click at [897, 320] on li "Filter" at bounding box center [928, 336] width 325 height 42
drag, startPoint x: 871, startPoint y: 338, endPoint x: 890, endPoint y: 337, distance: 19.0
click at [875, 337] on button "Filter" at bounding box center [896, 336] width 52 height 26
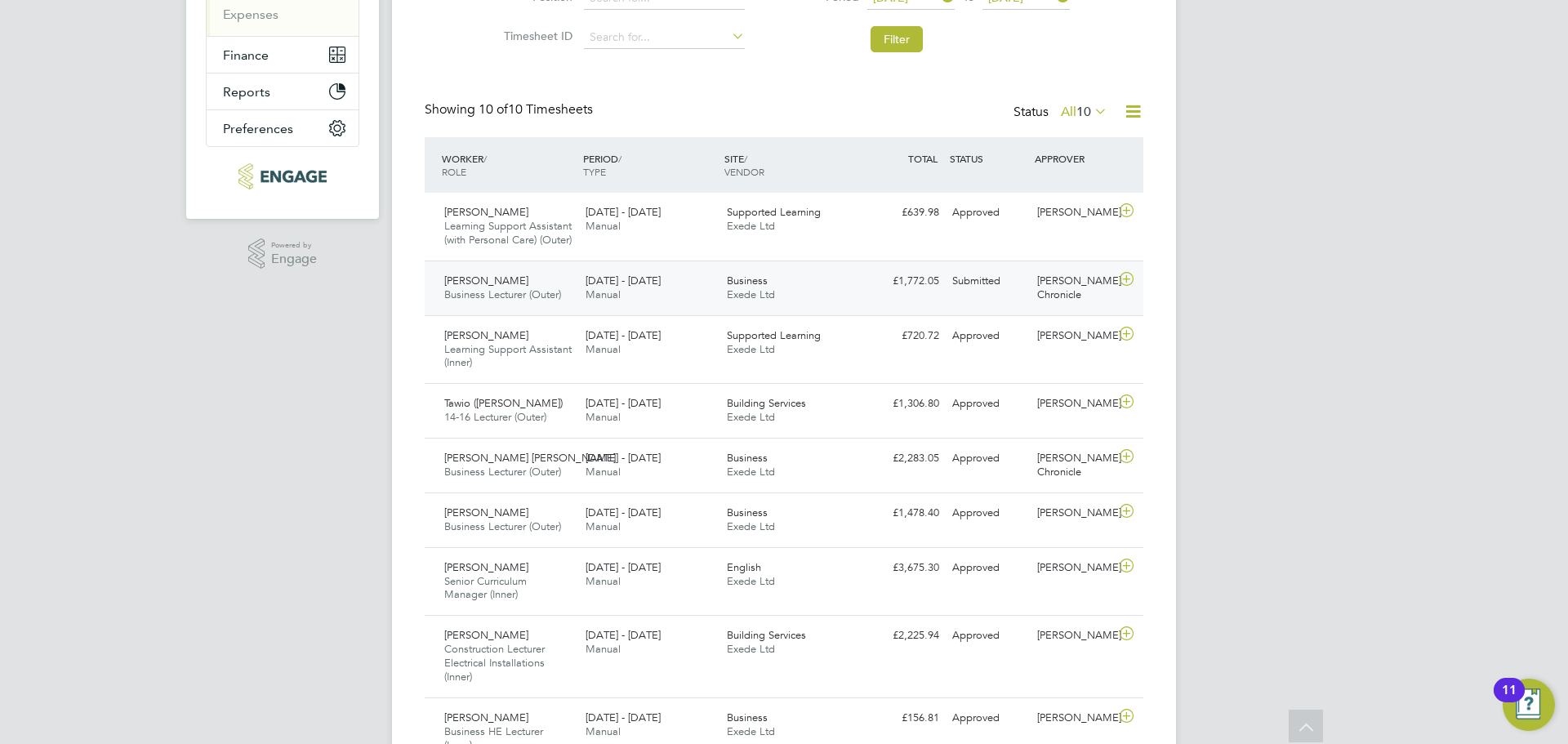
click at [1124, 286] on icon at bounding box center [1126, 279] width 21 height 13
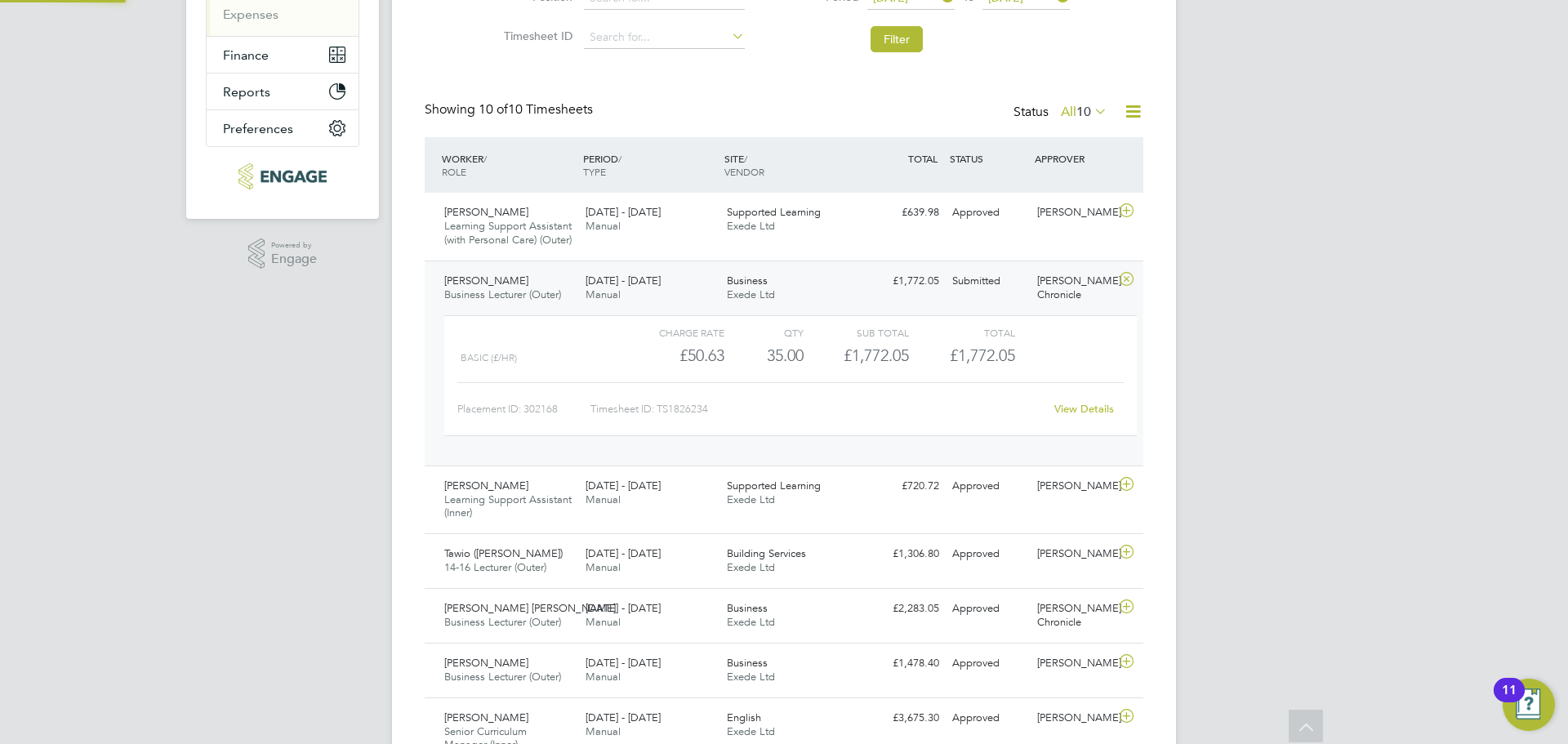
click at [1124, 286] on icon at bounding box center [1126, 279] width 21 height 13
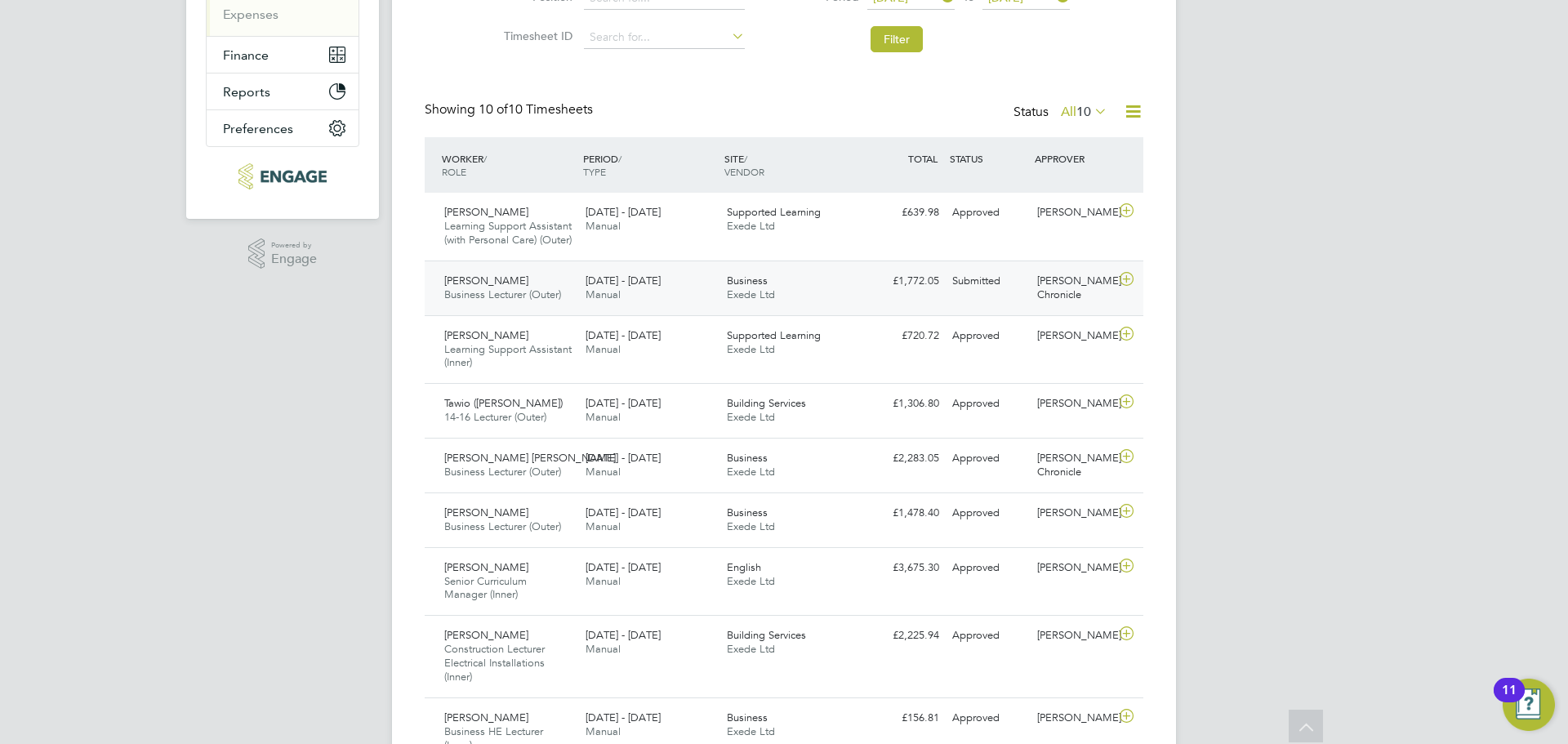
click at [1125, 286] on icon at bounding box center [1126, 279] width 21 height 13
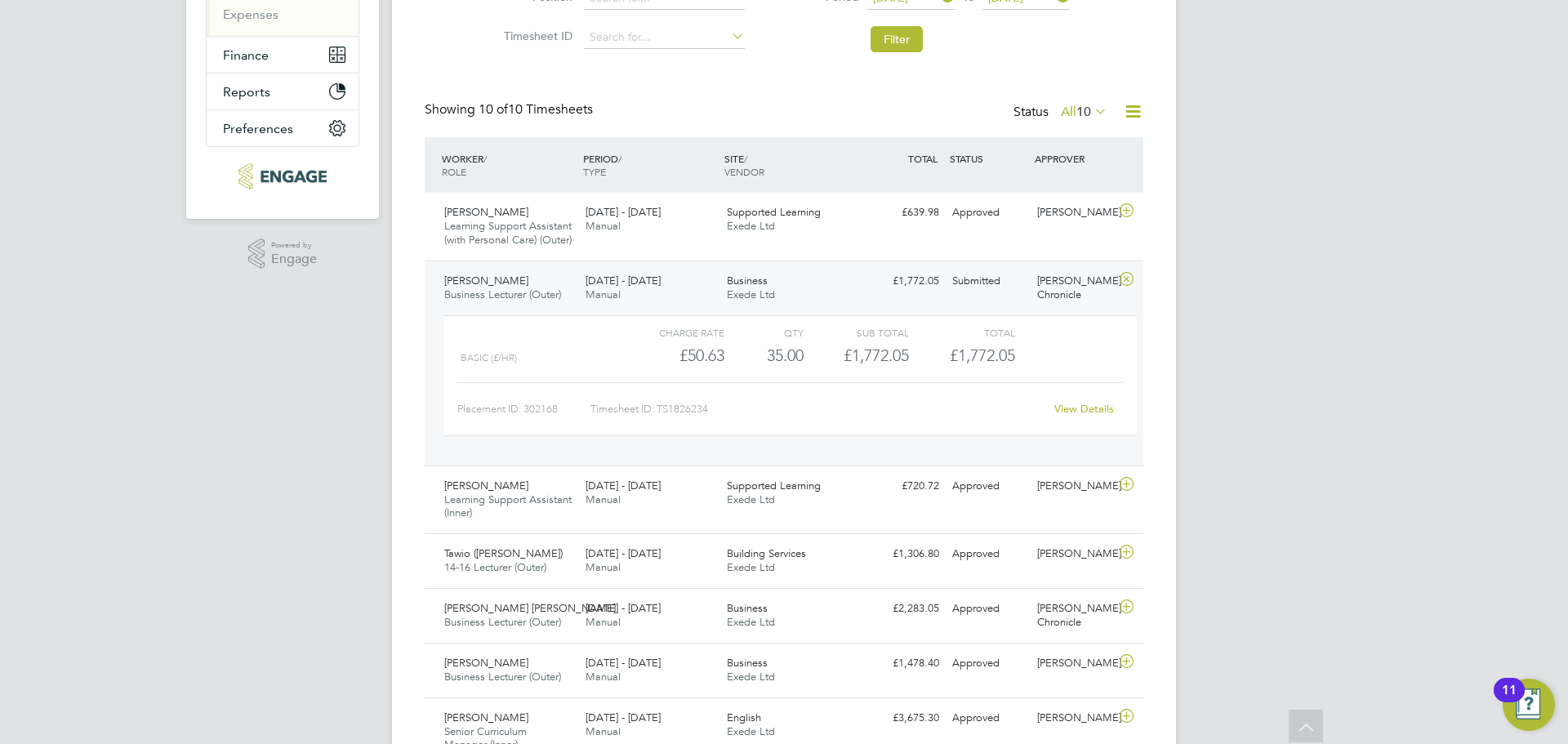
click at [1118, 286] on icon at bounding box center [1126, 279] width 21 height 13
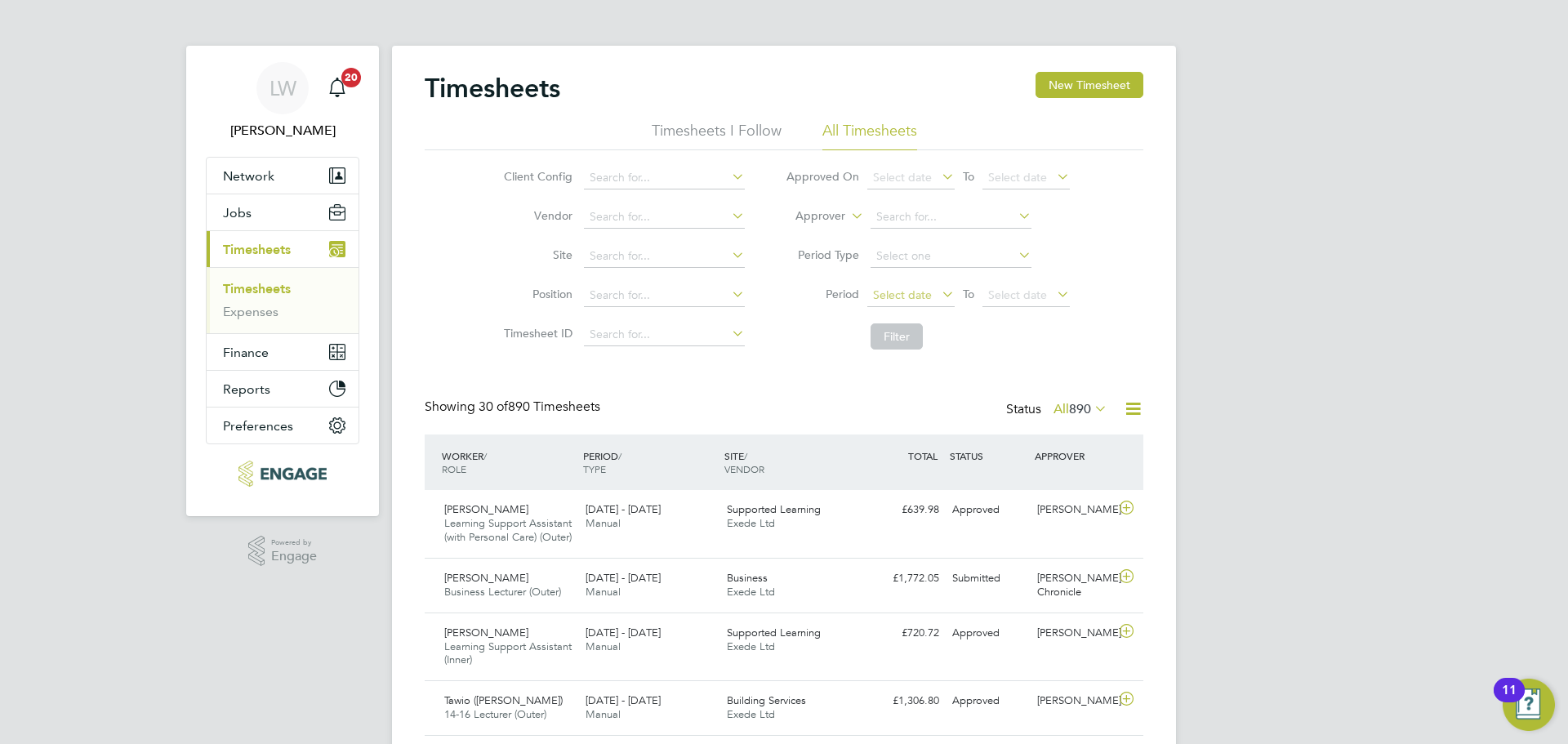
click at [894, 289] on span "Select date" at bounding box center [902, 294] width 59 height 14
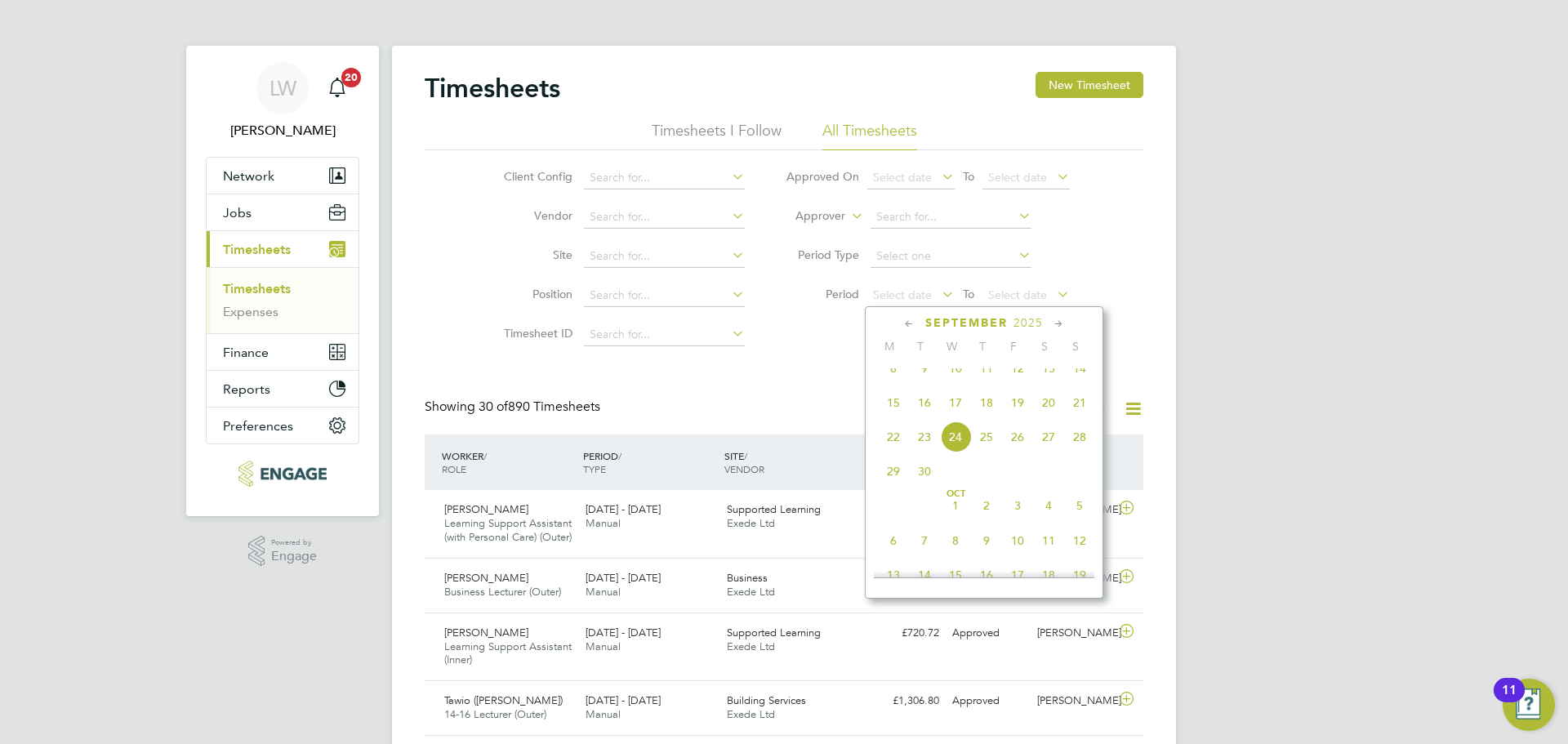
drag, startPoint x: 895, startPoint y: 417, endPoint x: 1173, endPoint y: 471, distance: 283.2
click at [895, 417] on span "15" at bounding box center [893, 402] width 31 height 31
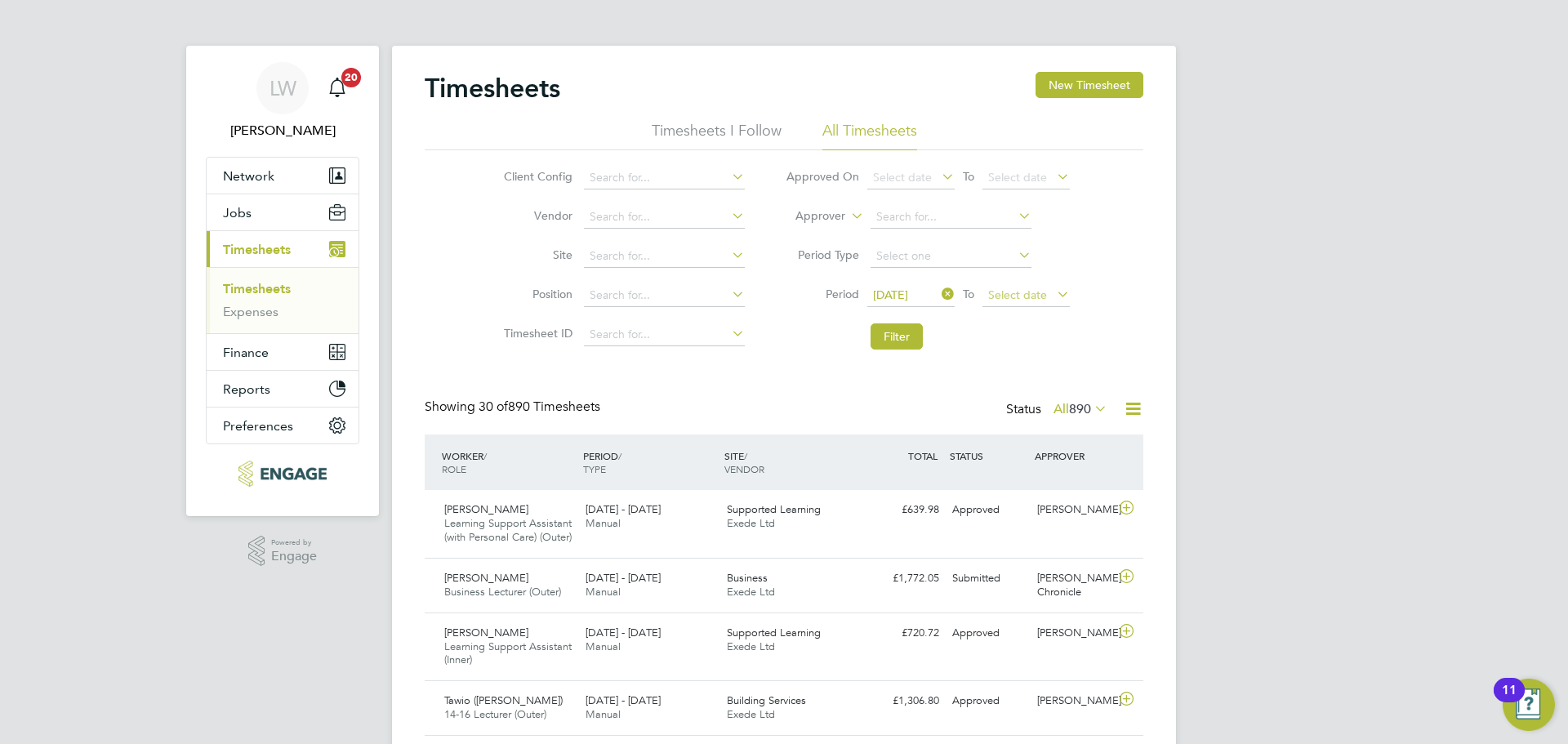
drag, startPoint x: 1008, startPoint y: 288, endPoint x: 1228, endPoint y: 369, distance: 234.4
click at [1008, 289] on span "Select date" at bounding box center [1017, 294] width 59 height 14
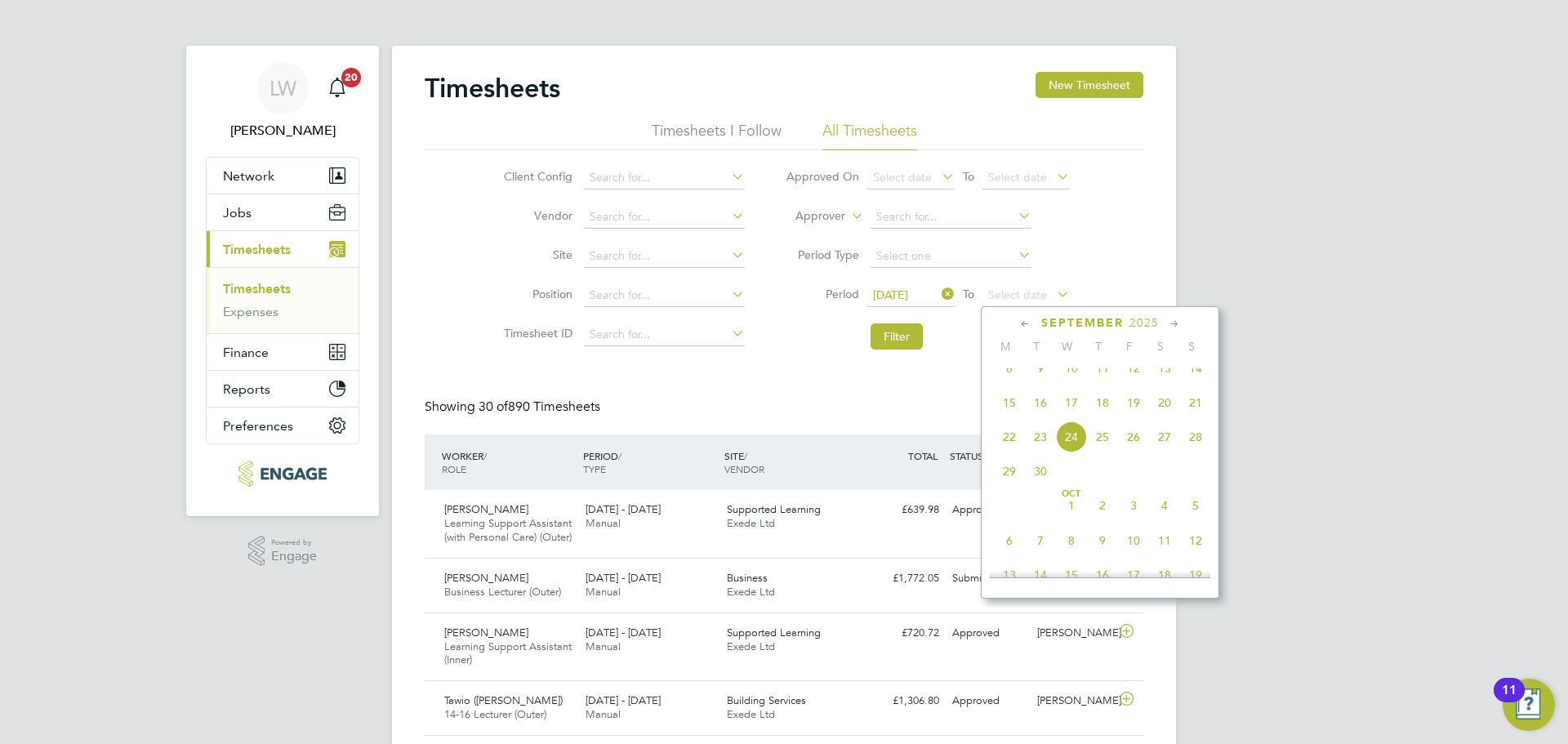
click at [1200, 413] on span "21" at bounding box center [1195, 402] width 31 height 31
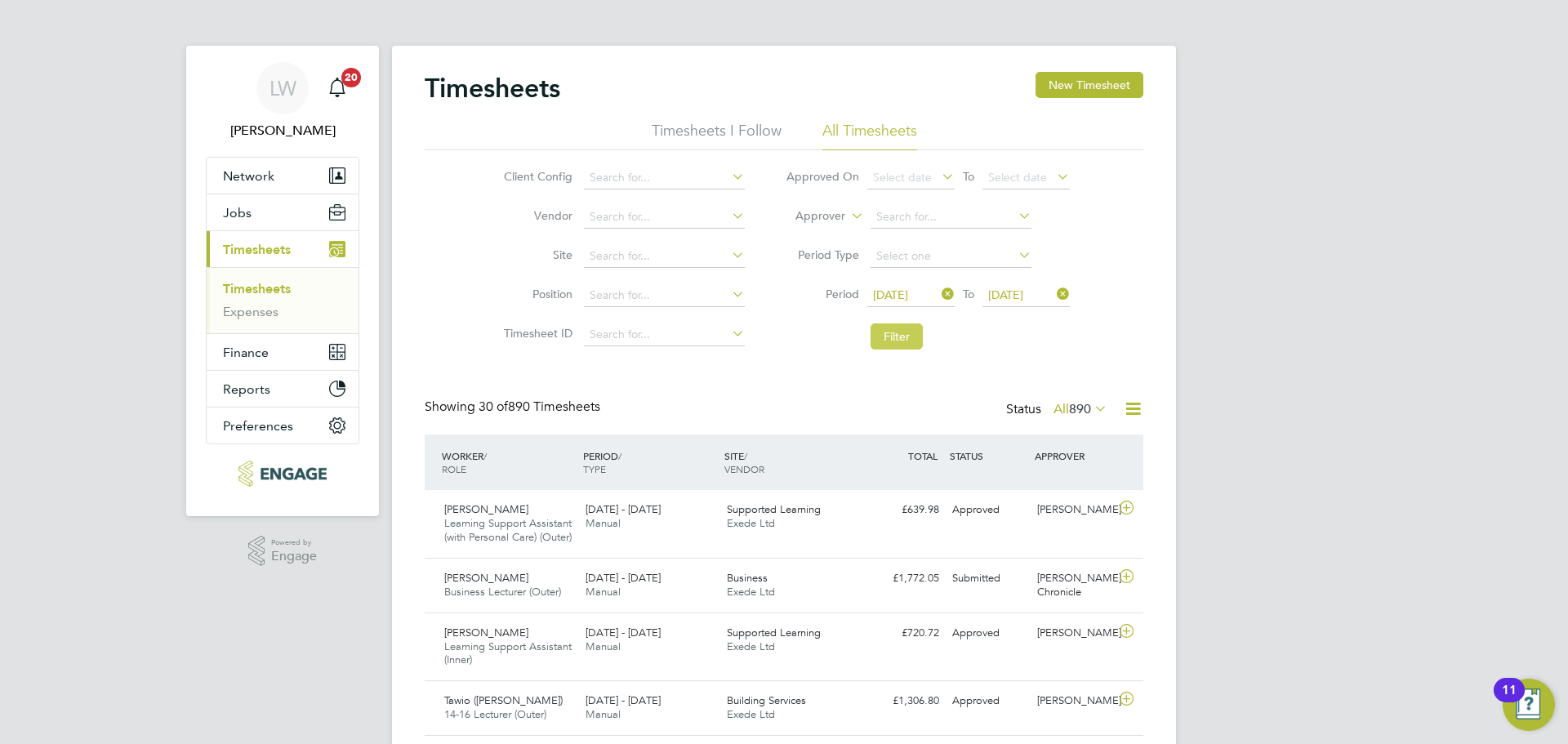
click at [893, 338] on button "Filter" at bounding box center [896, 336] width 52 height 26
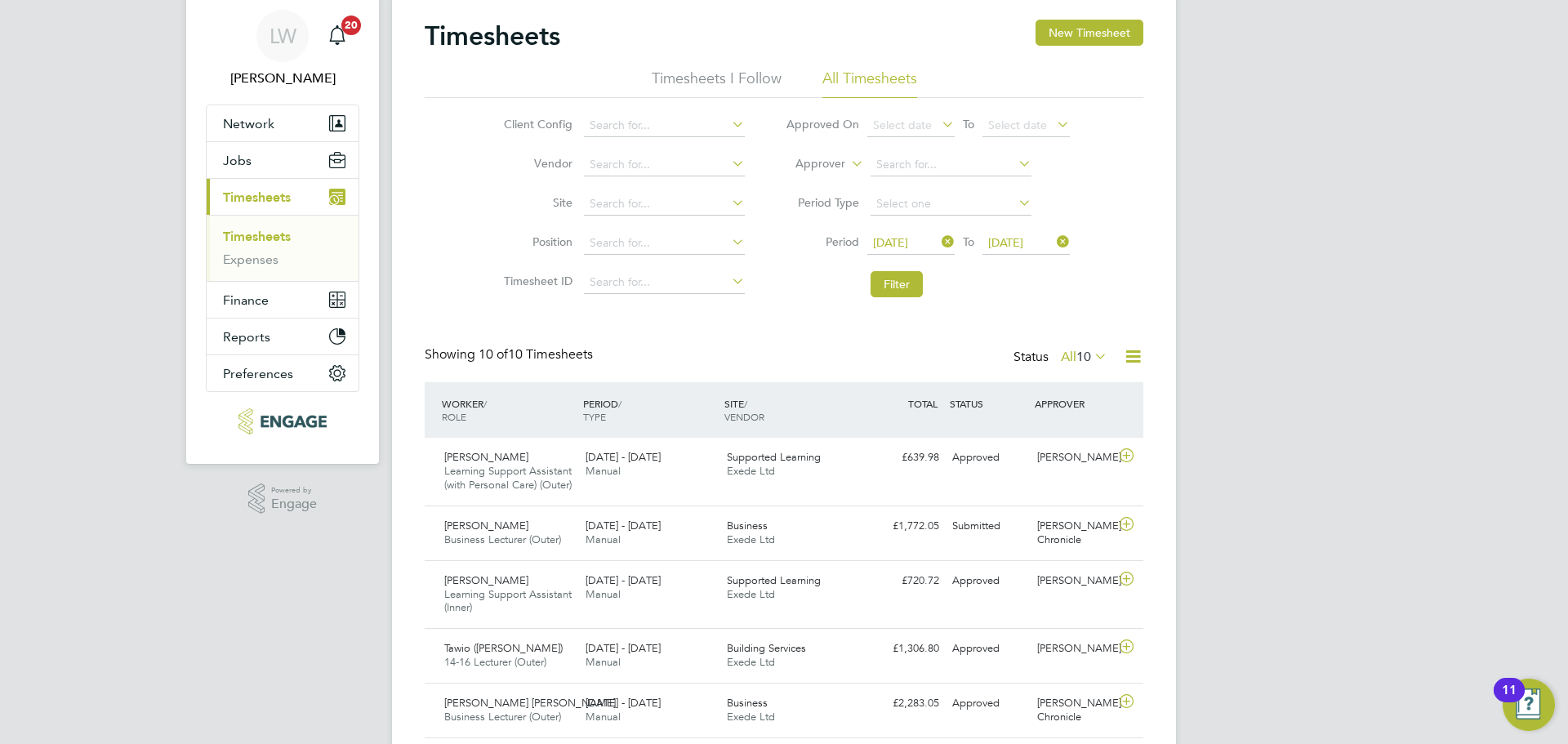
click at [1138, 357] on icon at bounding box center [1132, 356] width 21 height 21
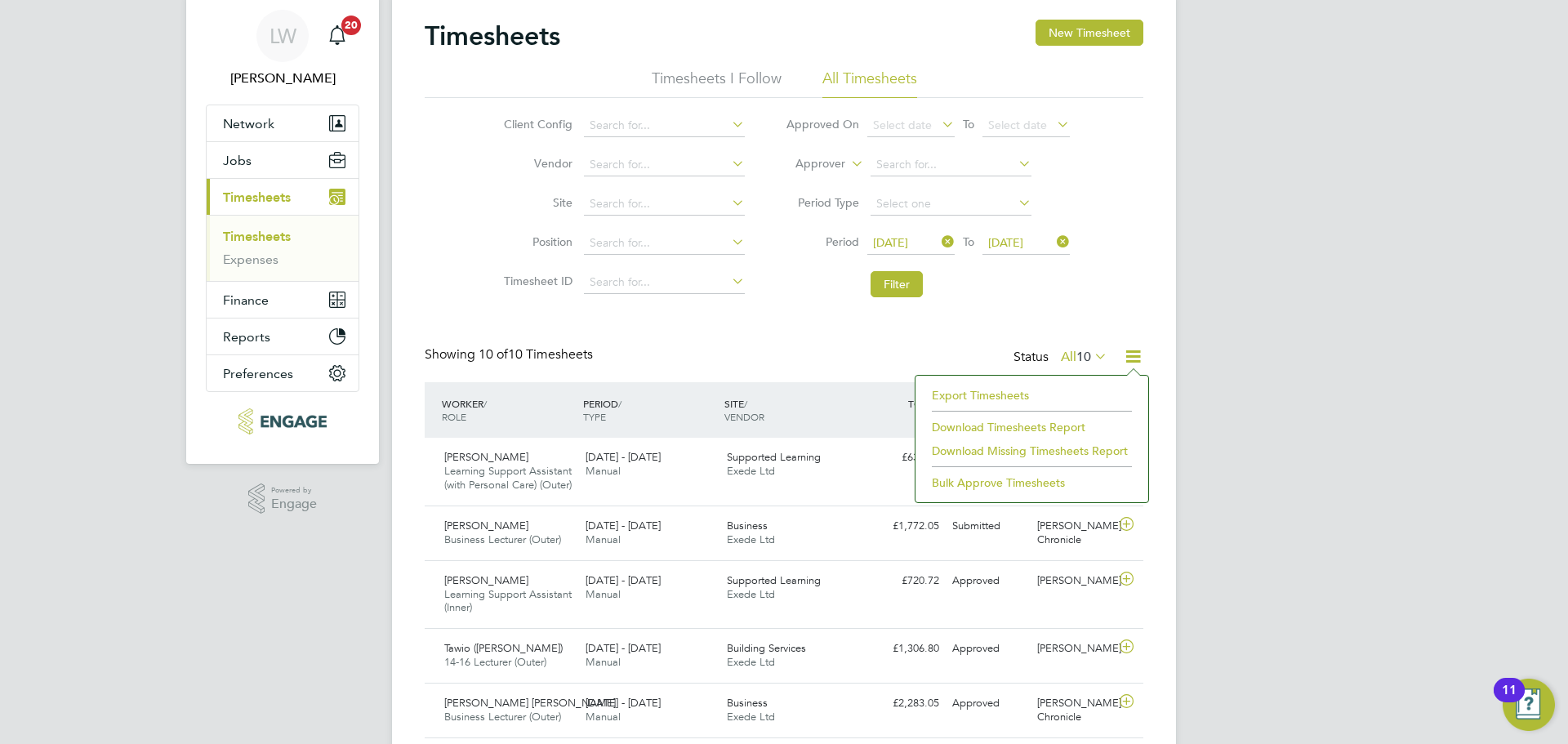
click at [1041, 429] on li "Download Timesheets Report" at bounding box center [1031, 426] width 216 height 22
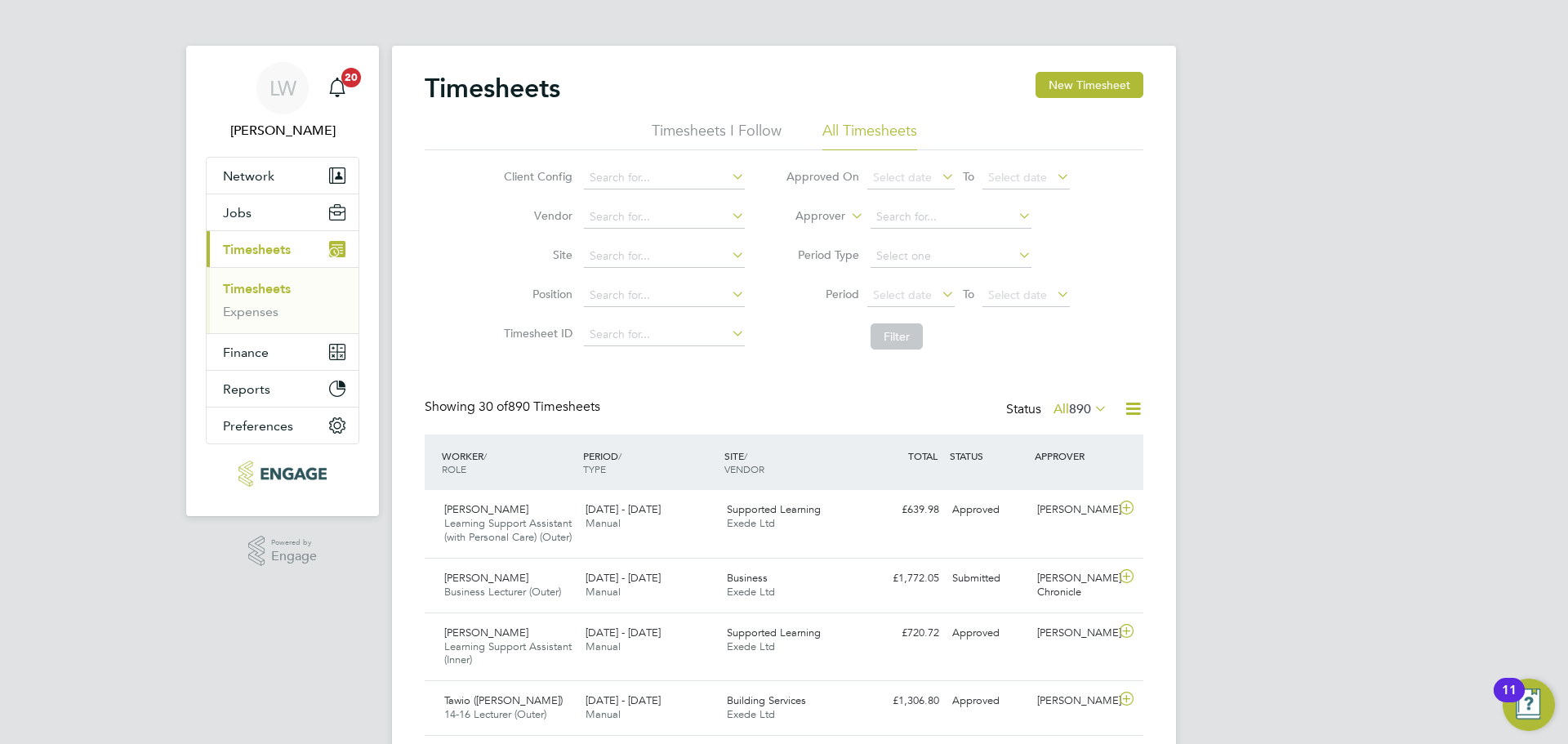
scroll to position [55, 142]
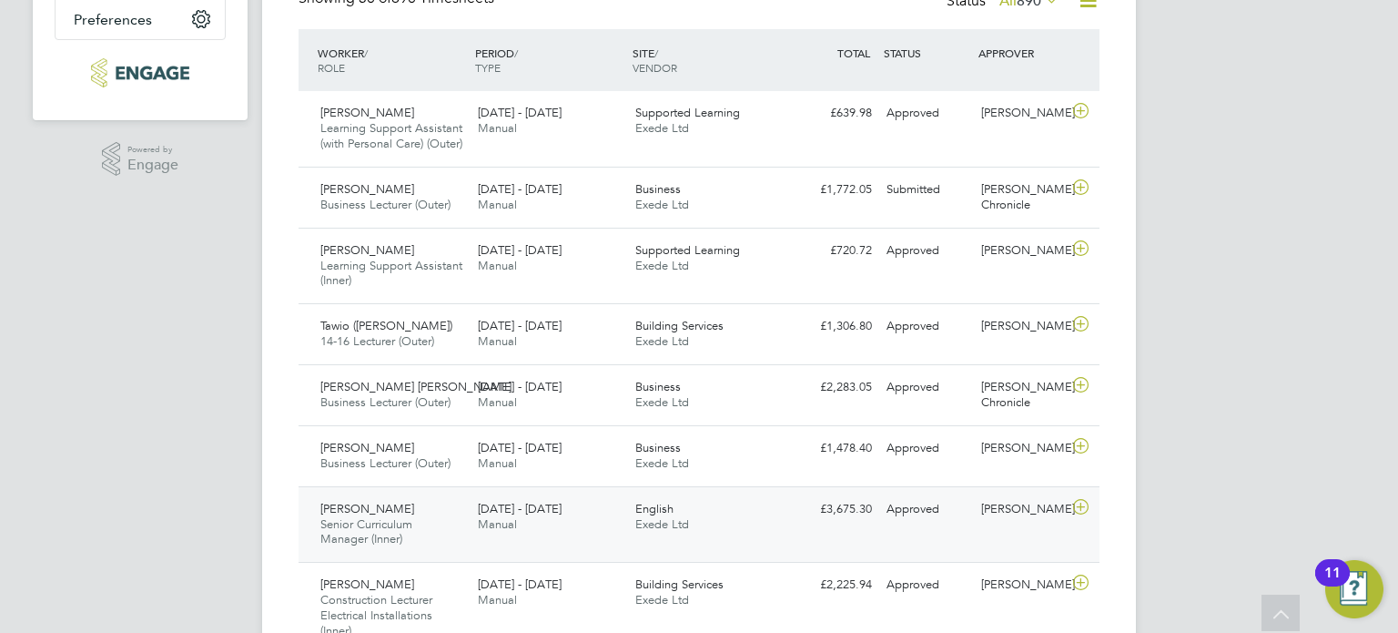
click at [772, 531] on div "English Exede Ltd" at bounding box center [706, 517] width 157 height 46
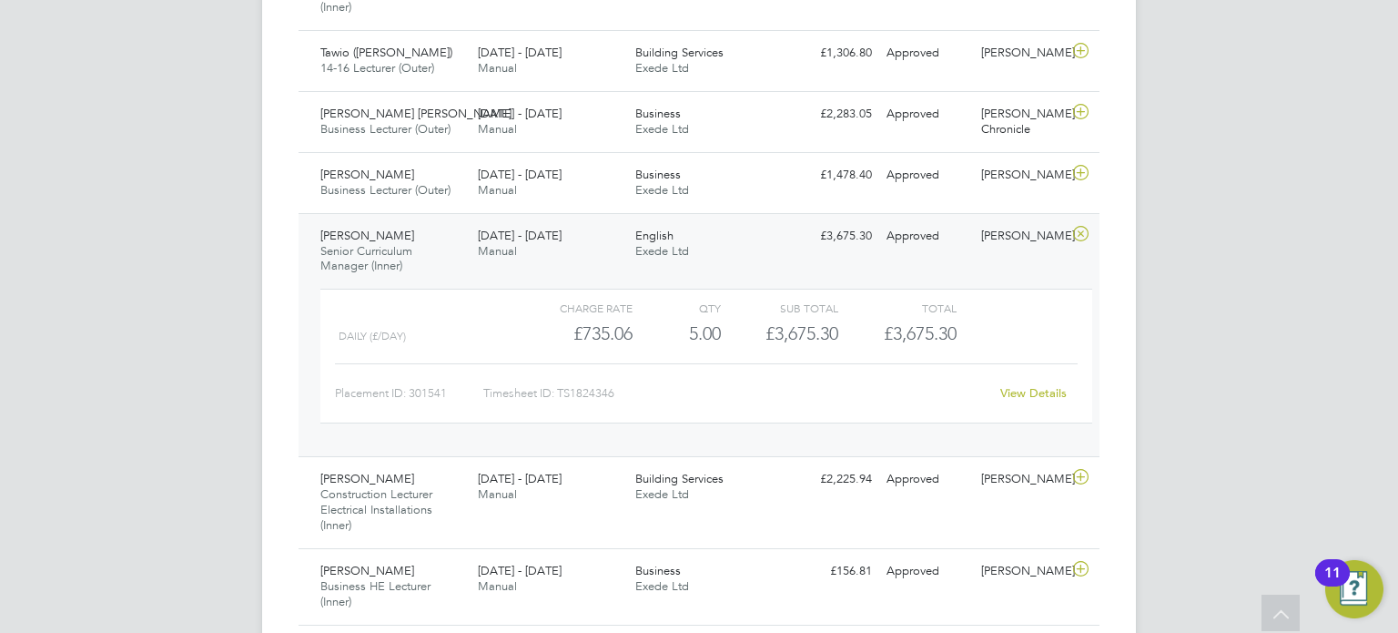
click at [1041, 400] on link "View Details" at bounding box center [1033, 392] width 66 height 15
click at [1070, 241] on icon at bounding box center [1080, 234] width 23 height 15
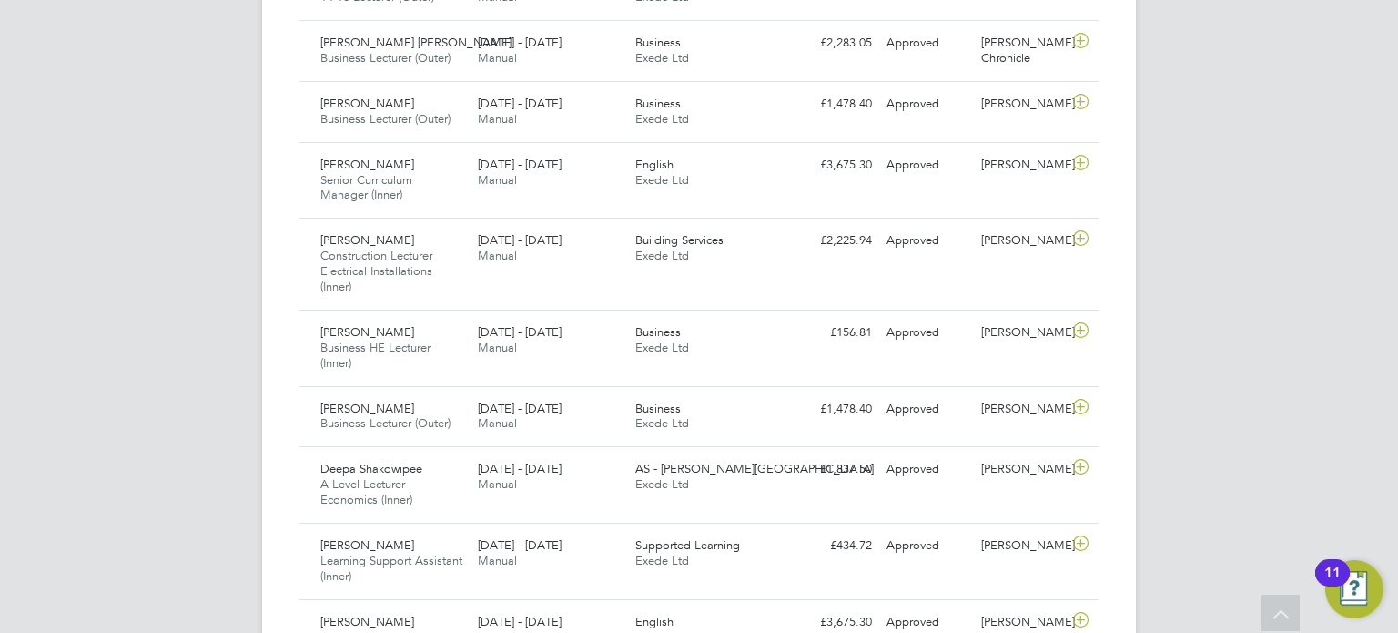
scroll to position [910, 0]
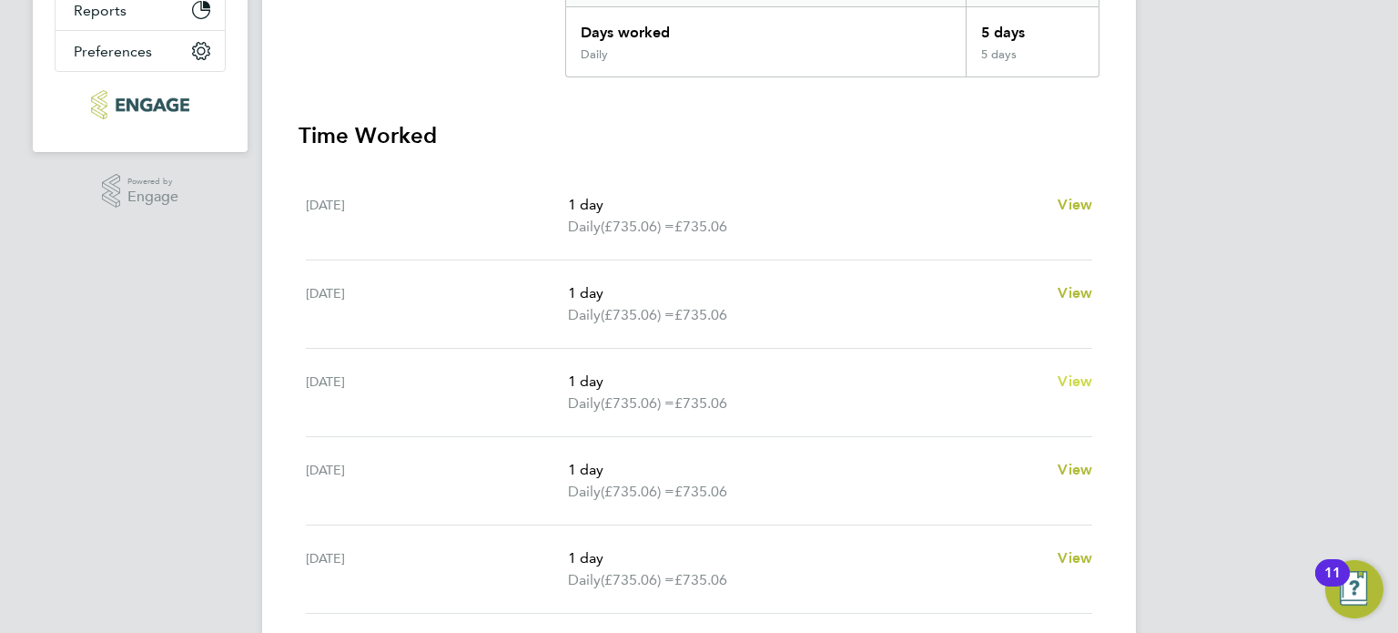
scroll to position [455, 0]
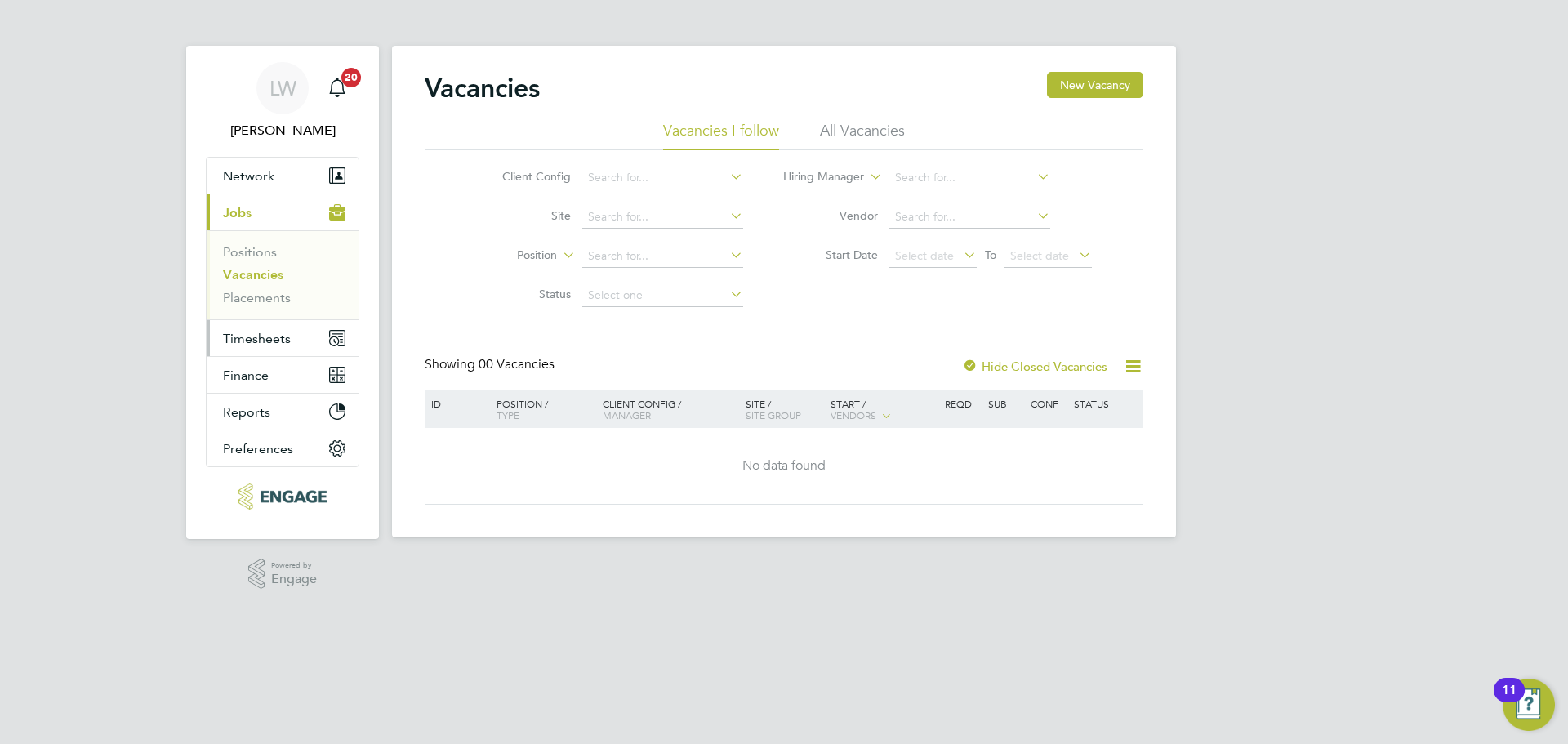
drag, startPoint x: 263, startPoint y: 341, endPoint x: 279, endPoint y: 341, distance: 16.0
click at [262, 341] on span "Timesheets" at bounding box center [257, 338] width 68 height 15
click at [265, 329] on button "Timesheets" at bounding box center [282, 338] width 152 height 36
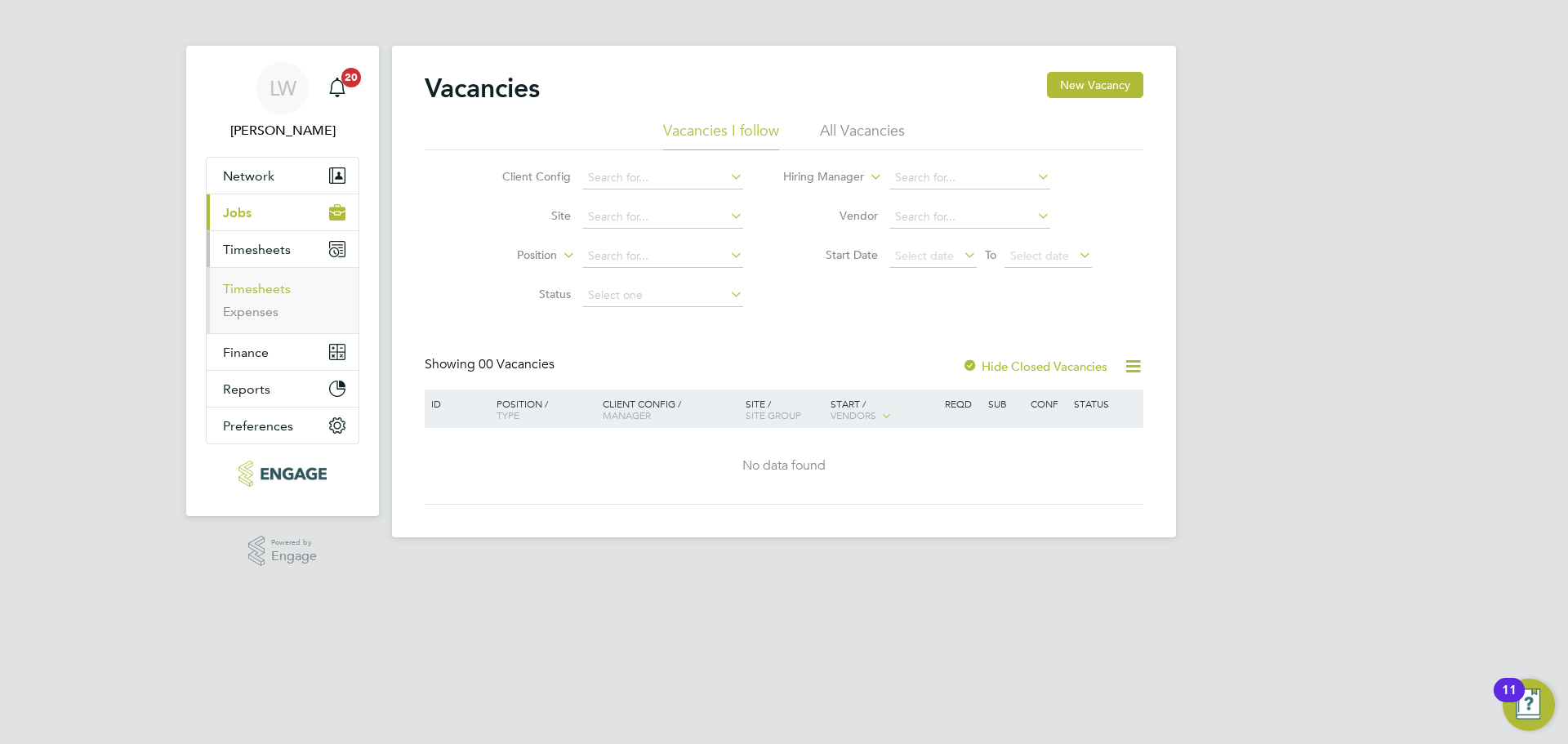
click at [252, 295] on link "Timesheets" at bounding box center [257, 288] width 68 height 15
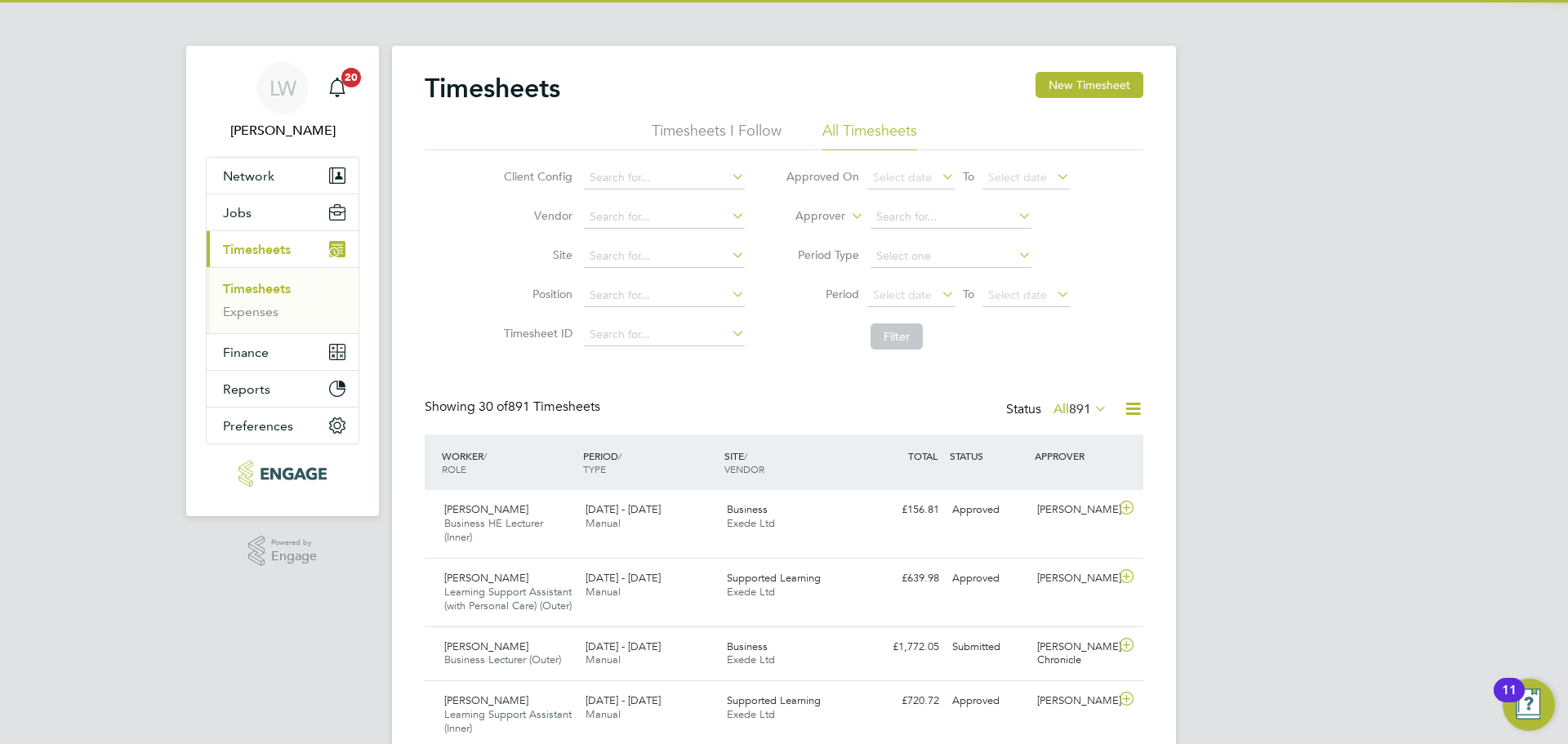
click at [899, 242] on li "Period Type" at bounding box center [928, 257] width 325 height 39
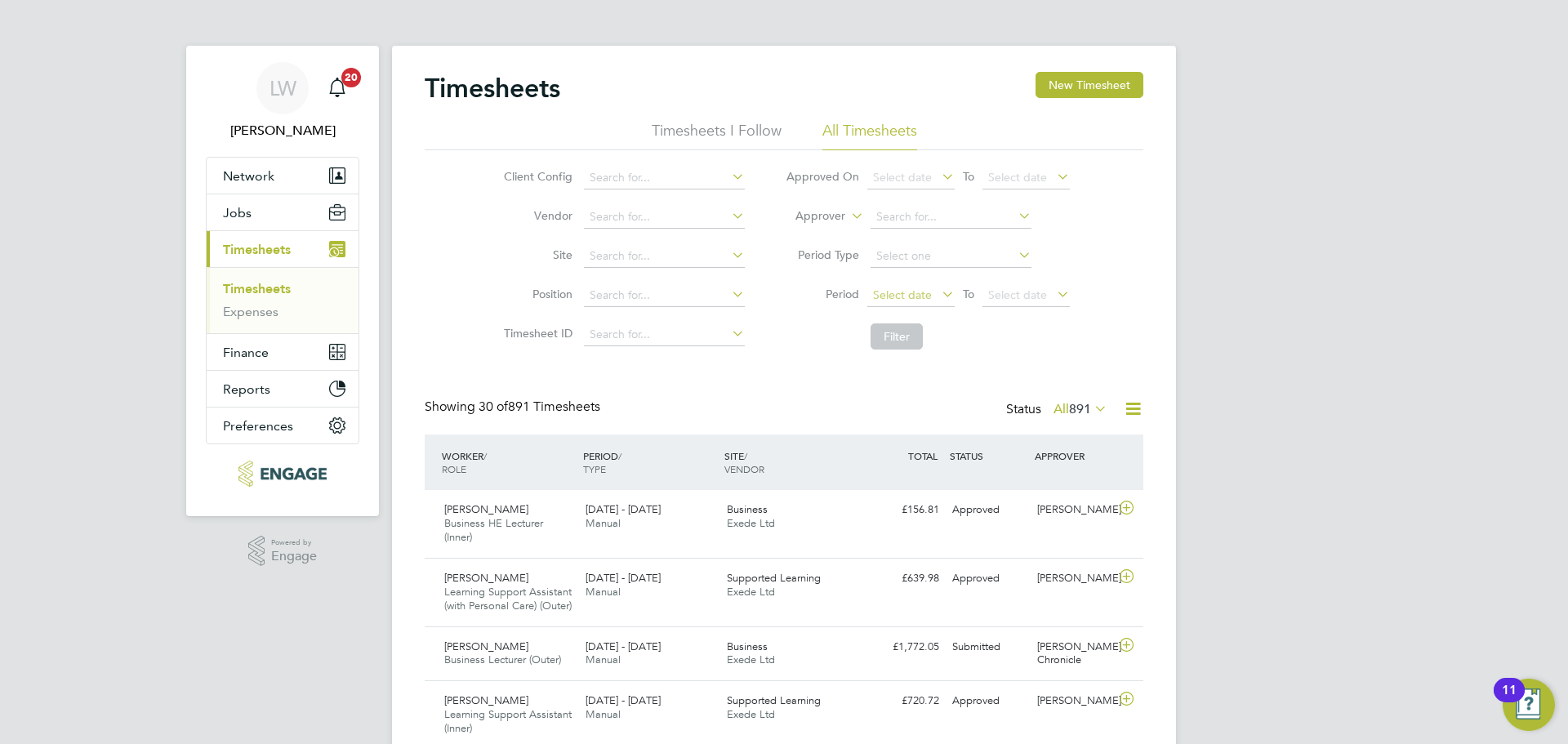
click at [873, 300] on span "Select date" at bounding box center [902, 294] width 59 height 14
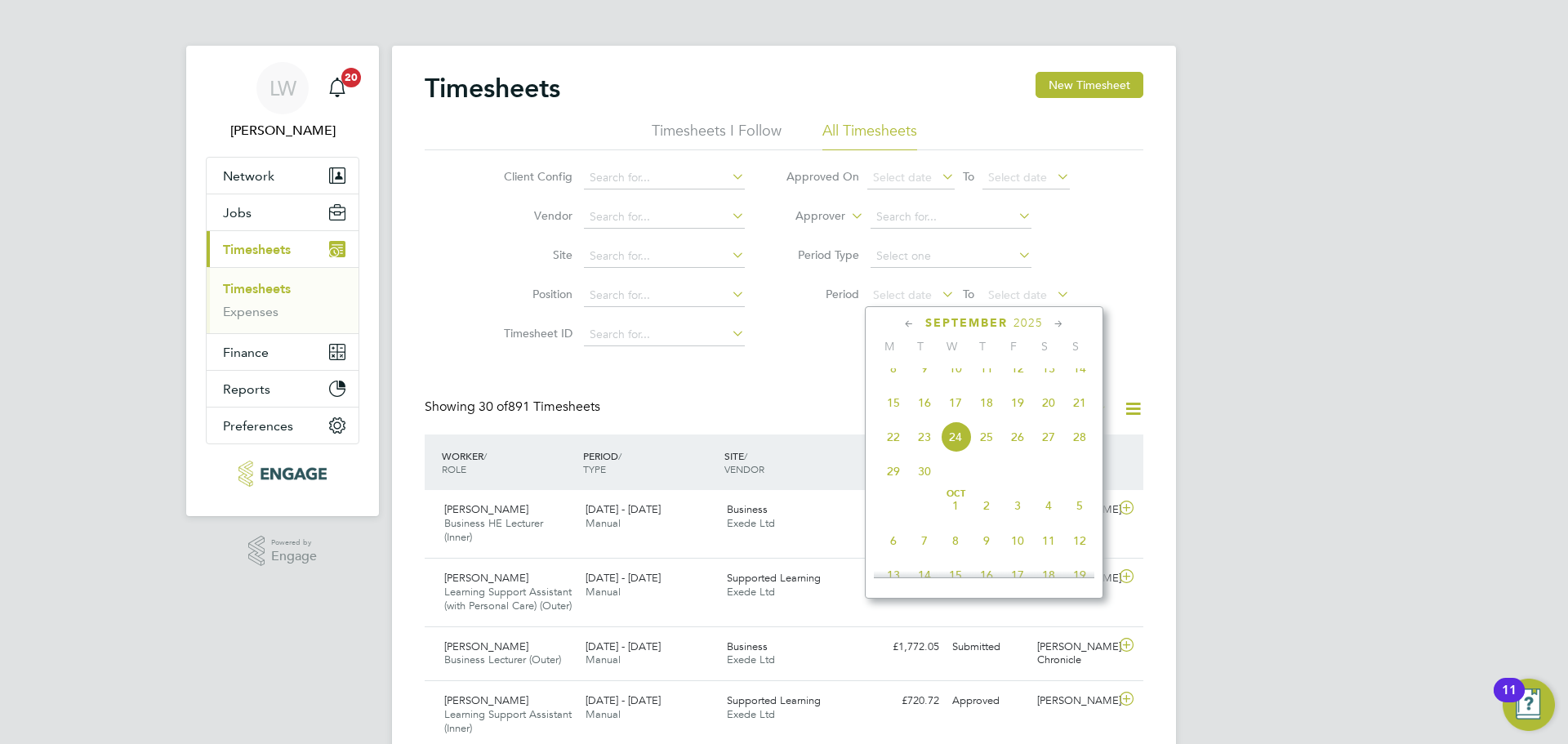
click at [895, 418] on span "15" at bounding box center [893, 402] width 31 height 31
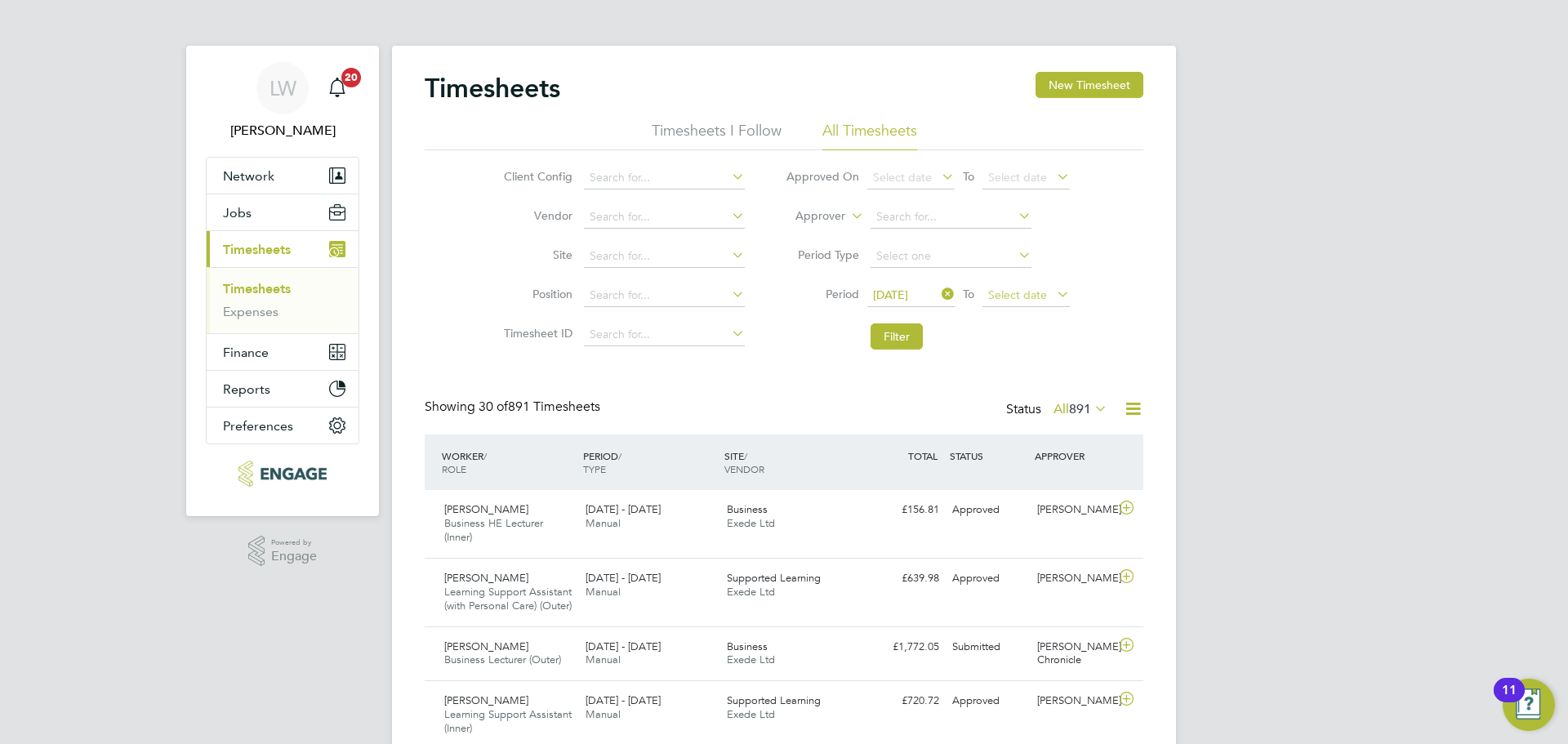
click at [1027, 300] on span "Select date" at bounding box center [1017, 294] width 59 height 14
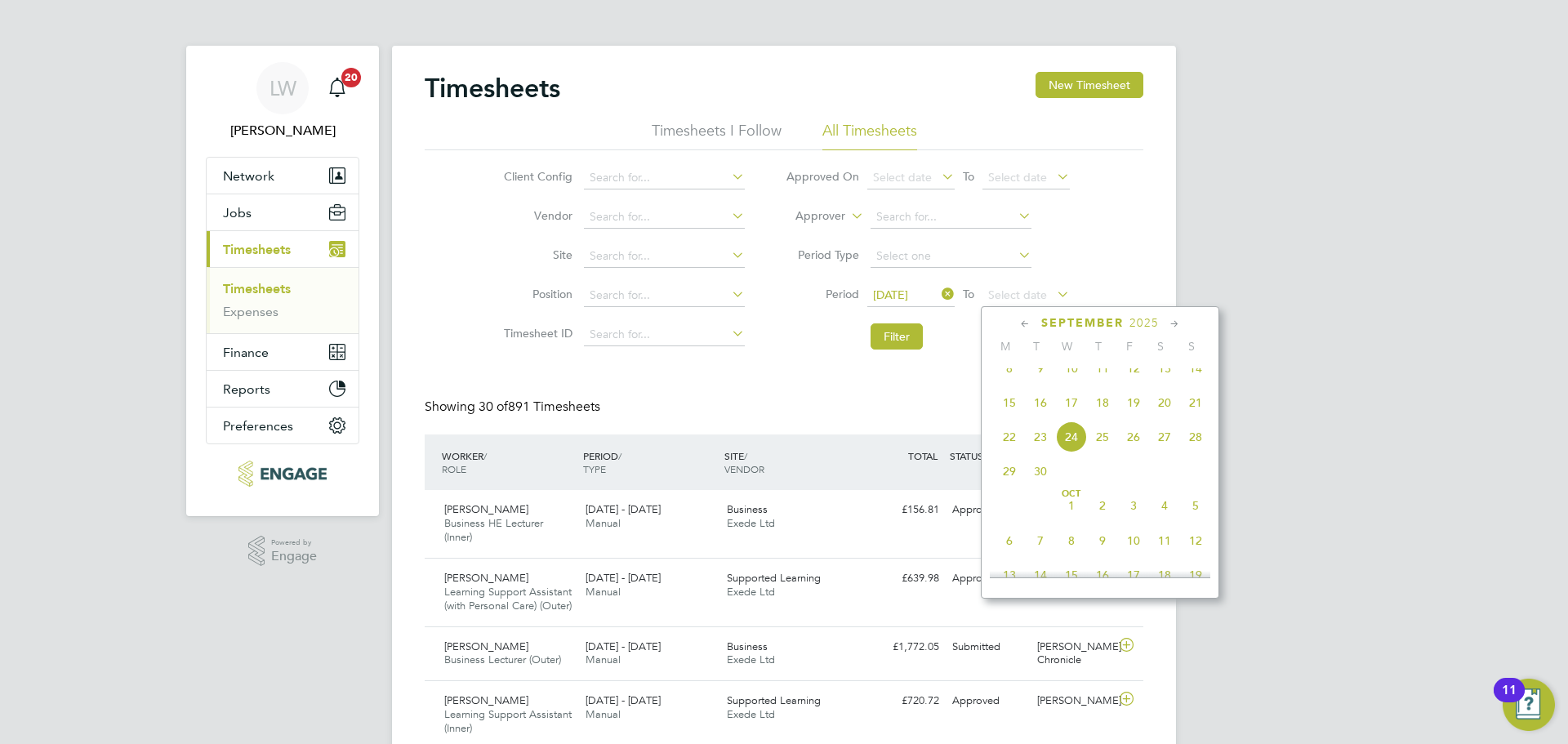
click at [1190, 418] on span "21" at bounding box center [1195, 402] width 31 height 31
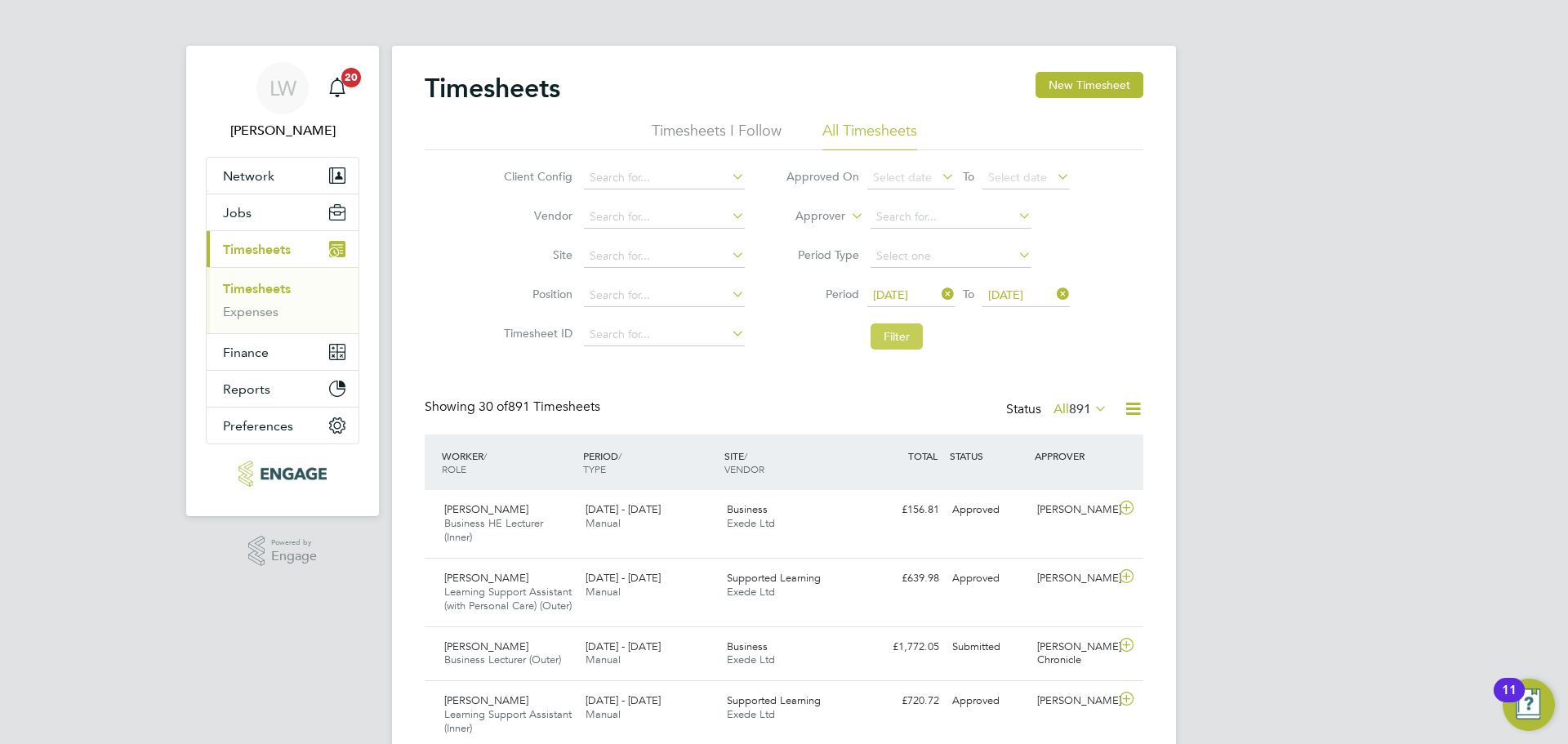
click at [884, 333] on button "Filter" at bounding box center [896, 336] width 52 height 26
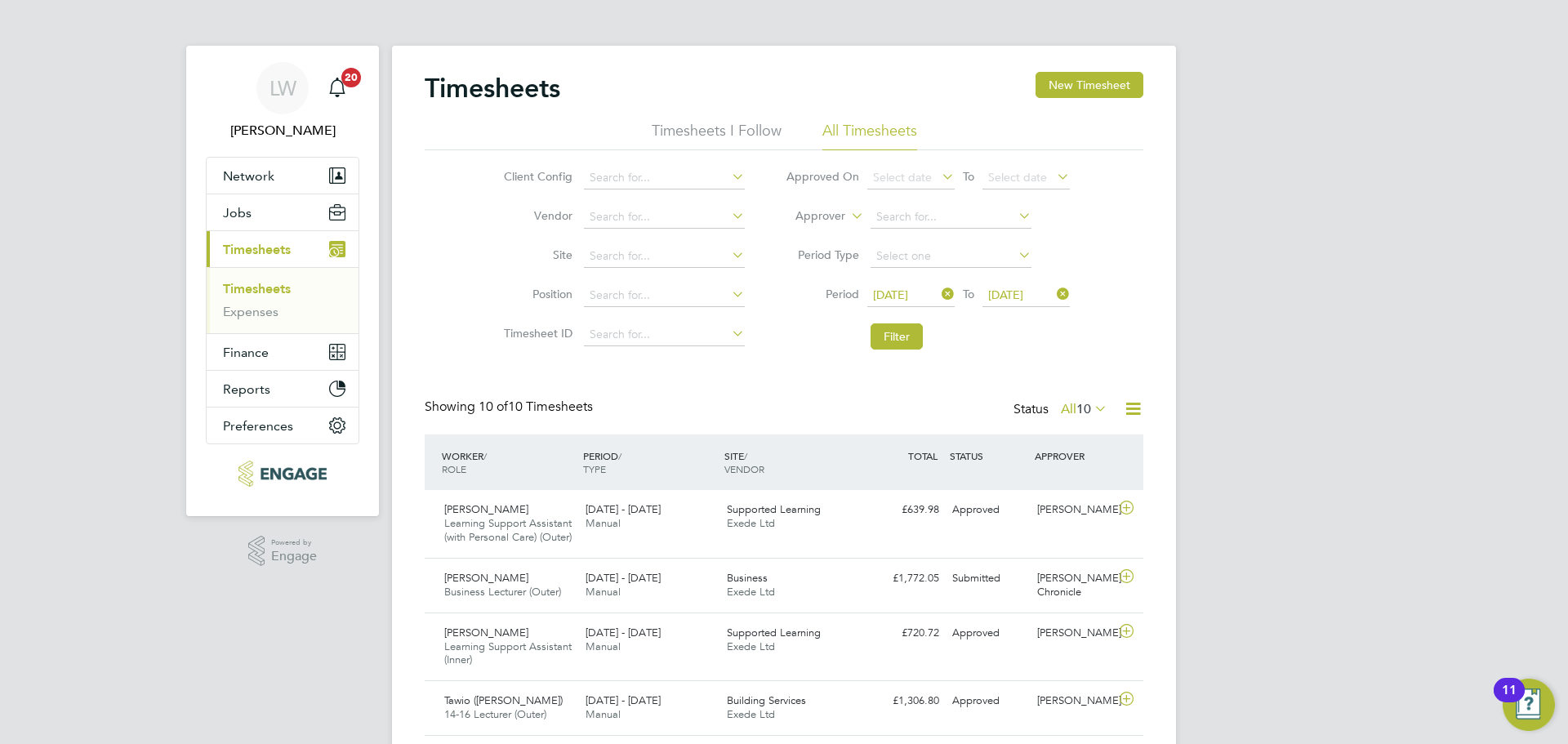
click at [1091, 413] on icon at bounding box center [1091, 407] width 0 height 22
click at [1066, 339] on li "Filter" at bounding box center [928, 336] width 325 height 42
drag, startPoint x: 1075, startPoint y: 406, endPoint x: 1087, endPoint y: 430, distance: 26.8
click at [1076, 405] on span "10" at bounding box center [1084, 409] width 14 height 16
click at [1086, 503] on li "Approved" at bounding box center [1076, 506] width 75 height 22
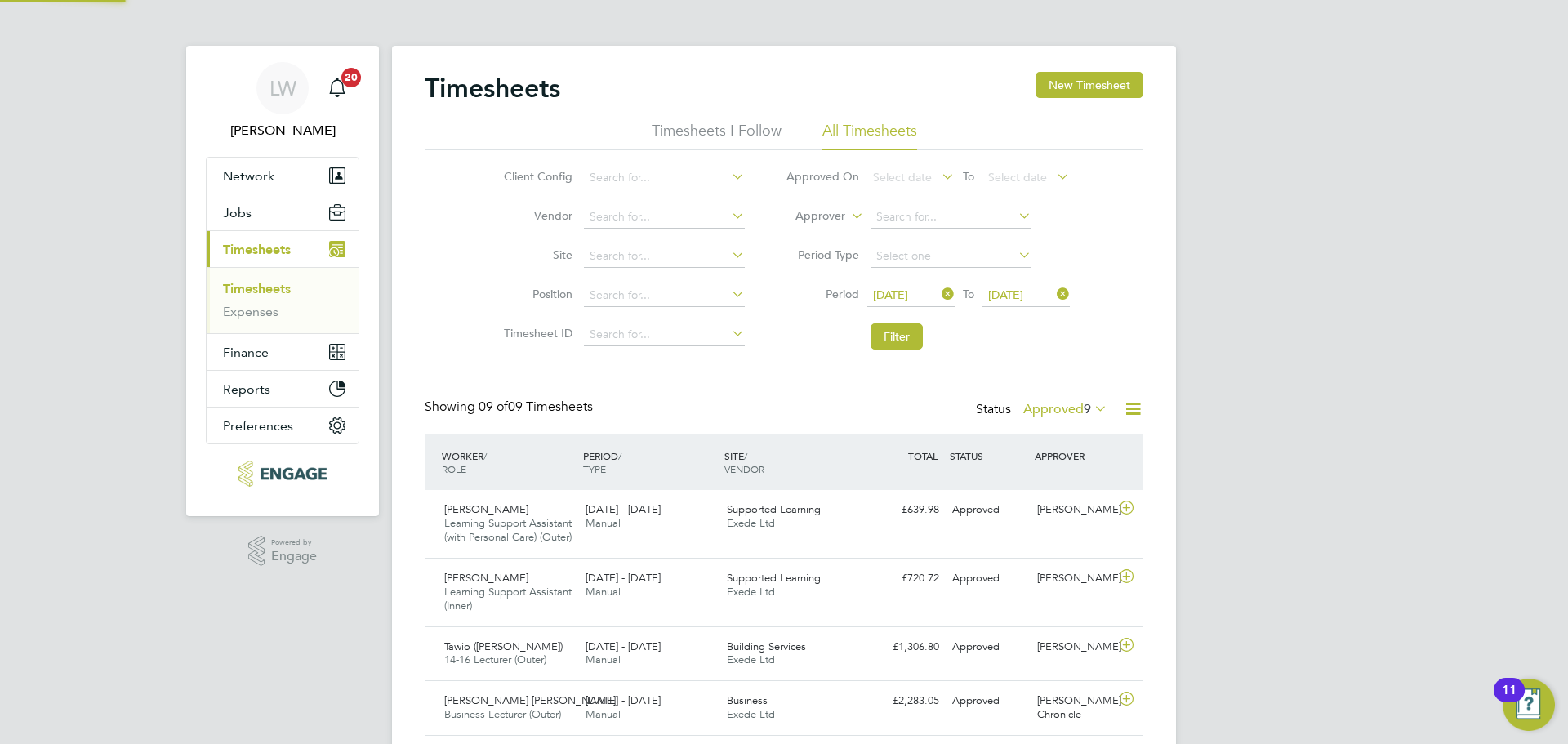
scroll to position [41, 142]
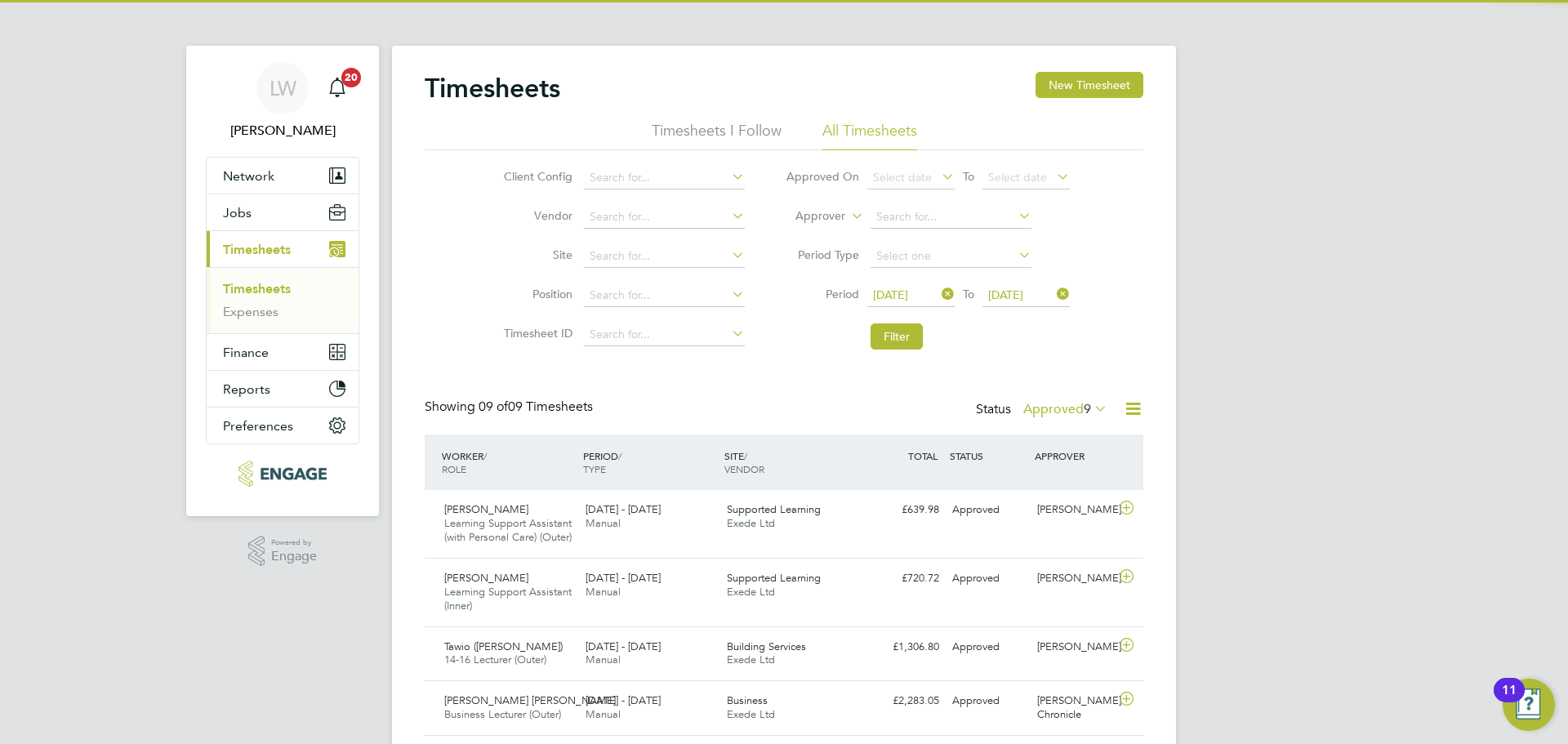
click at [1091, 410] on icon at bounding box center [1091, 407] width 0 height 22
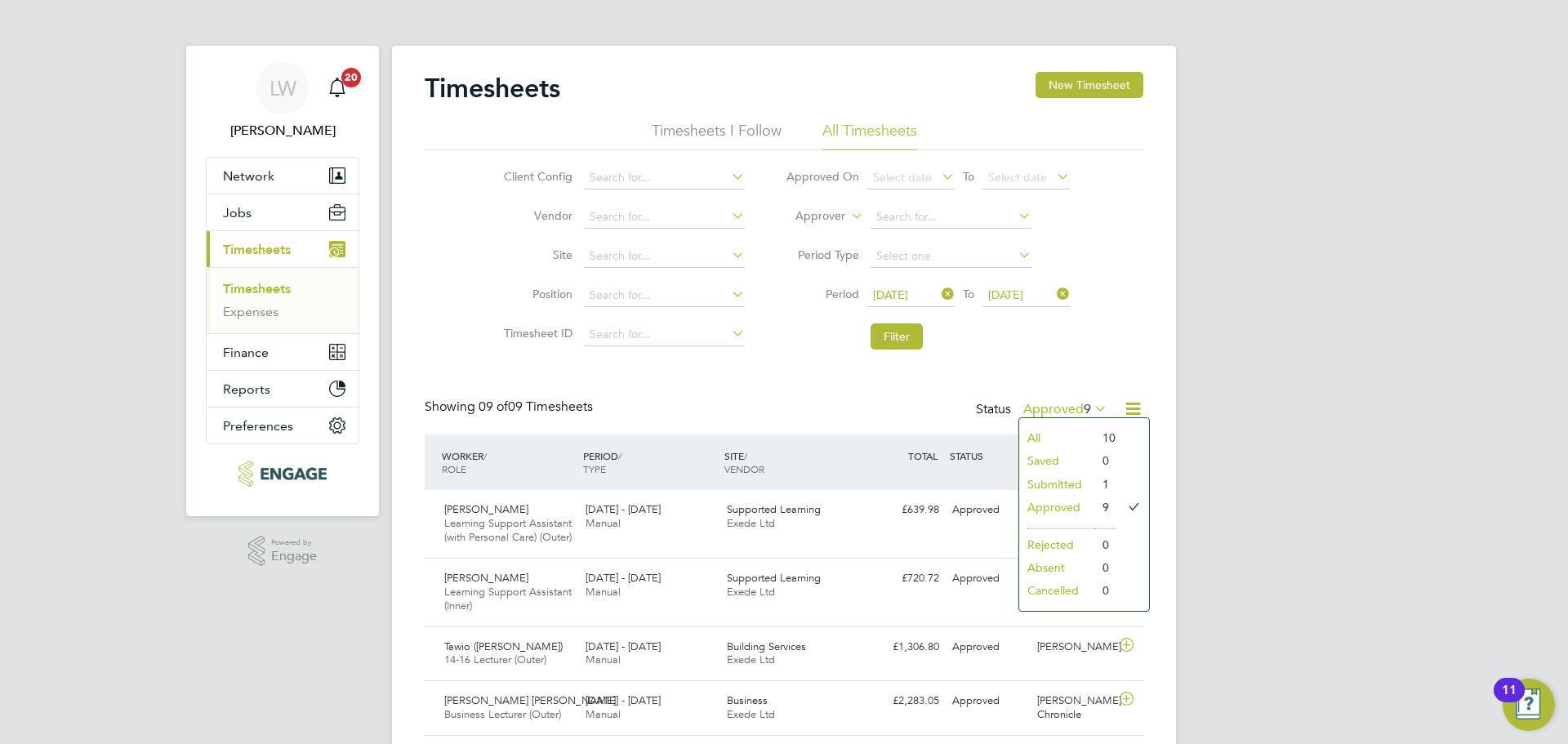
click at [1076, 490] on li "Submitted" at bounding box center [1057, 484] width 75 height 22
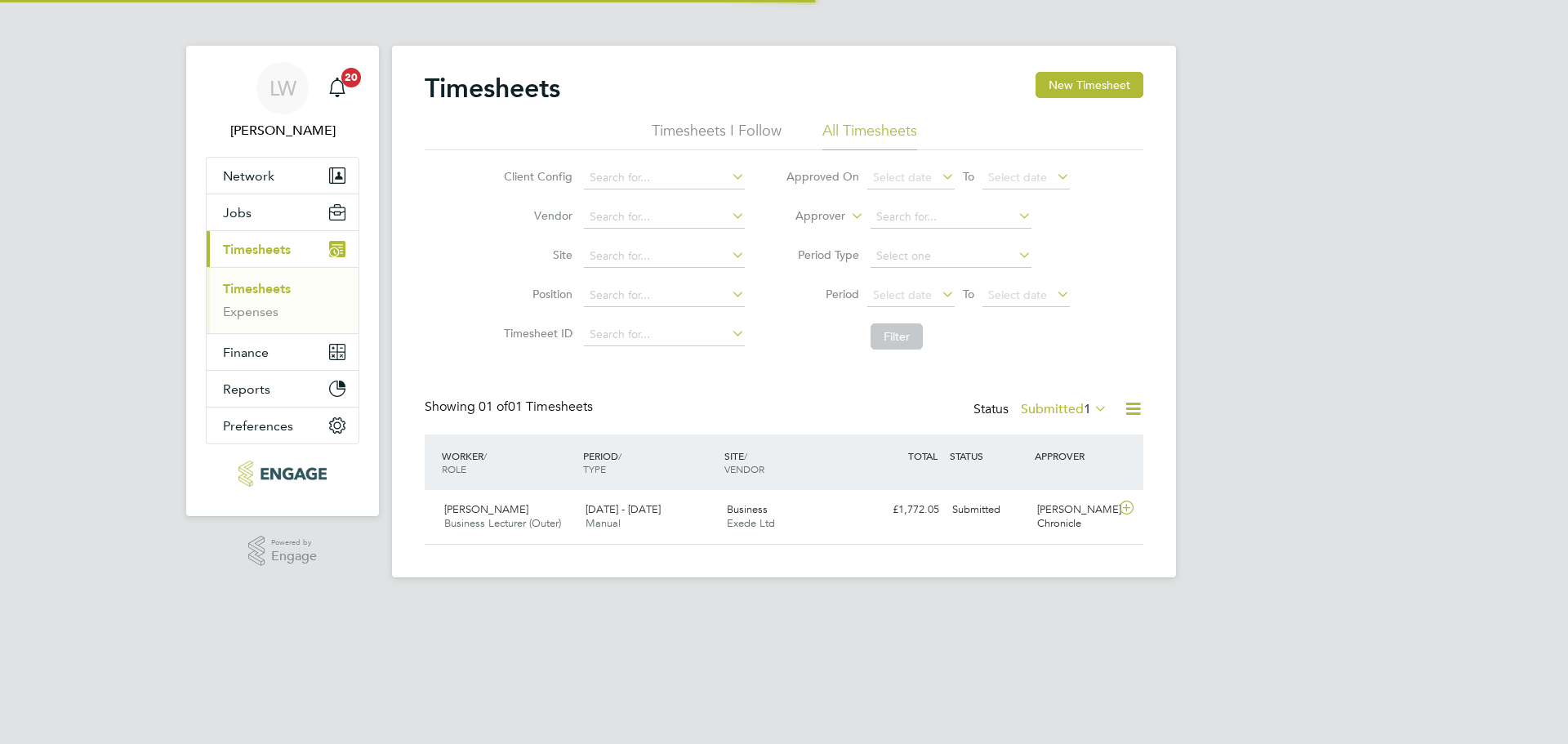
scroll to position [41, 142]
